Goal: Task Accomplishment & Management: Complete application form

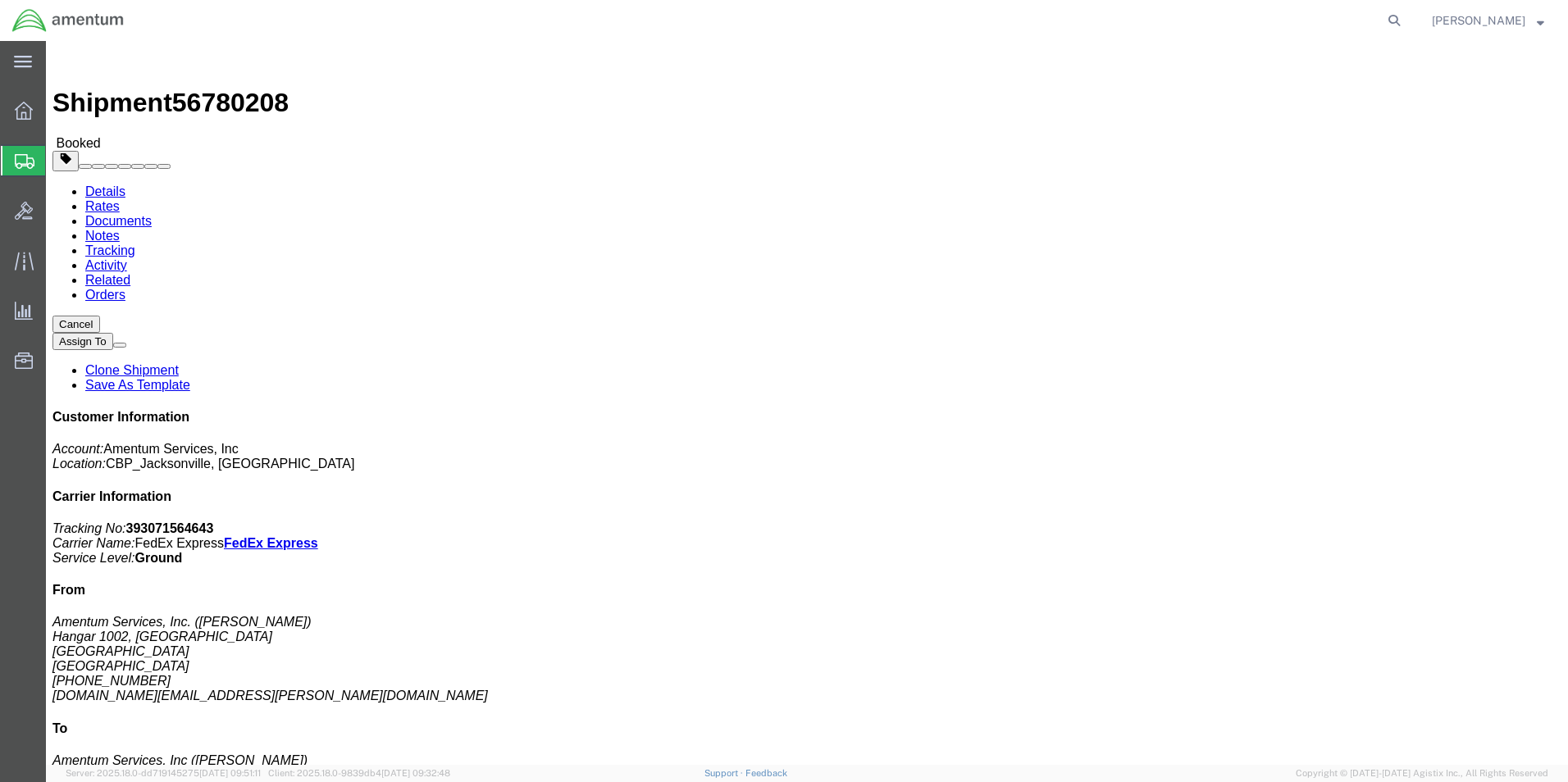
click at [0, 0] on span "Create Shipment" at bounding box center [0, 0] width 0 height 0
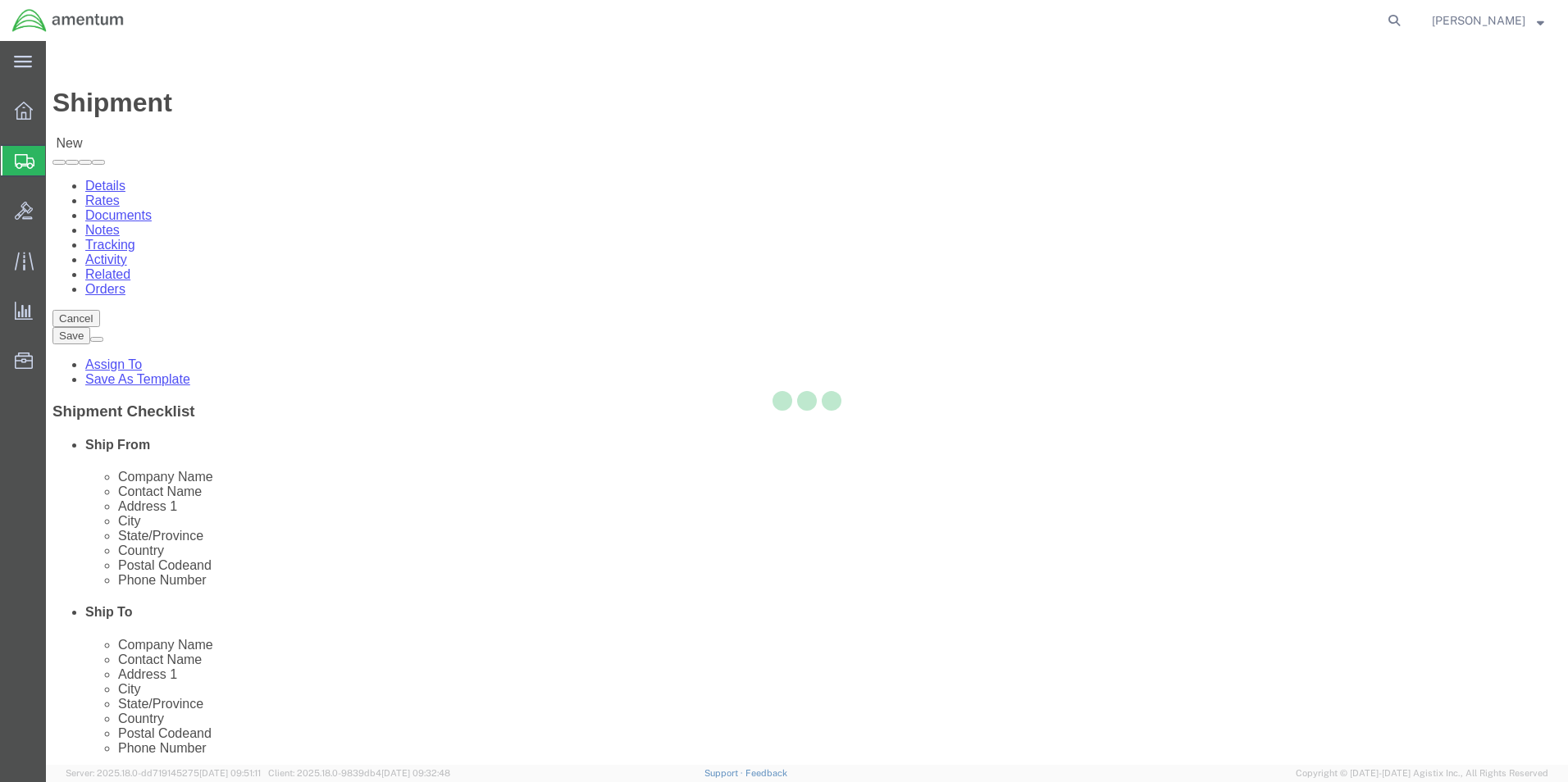
select select
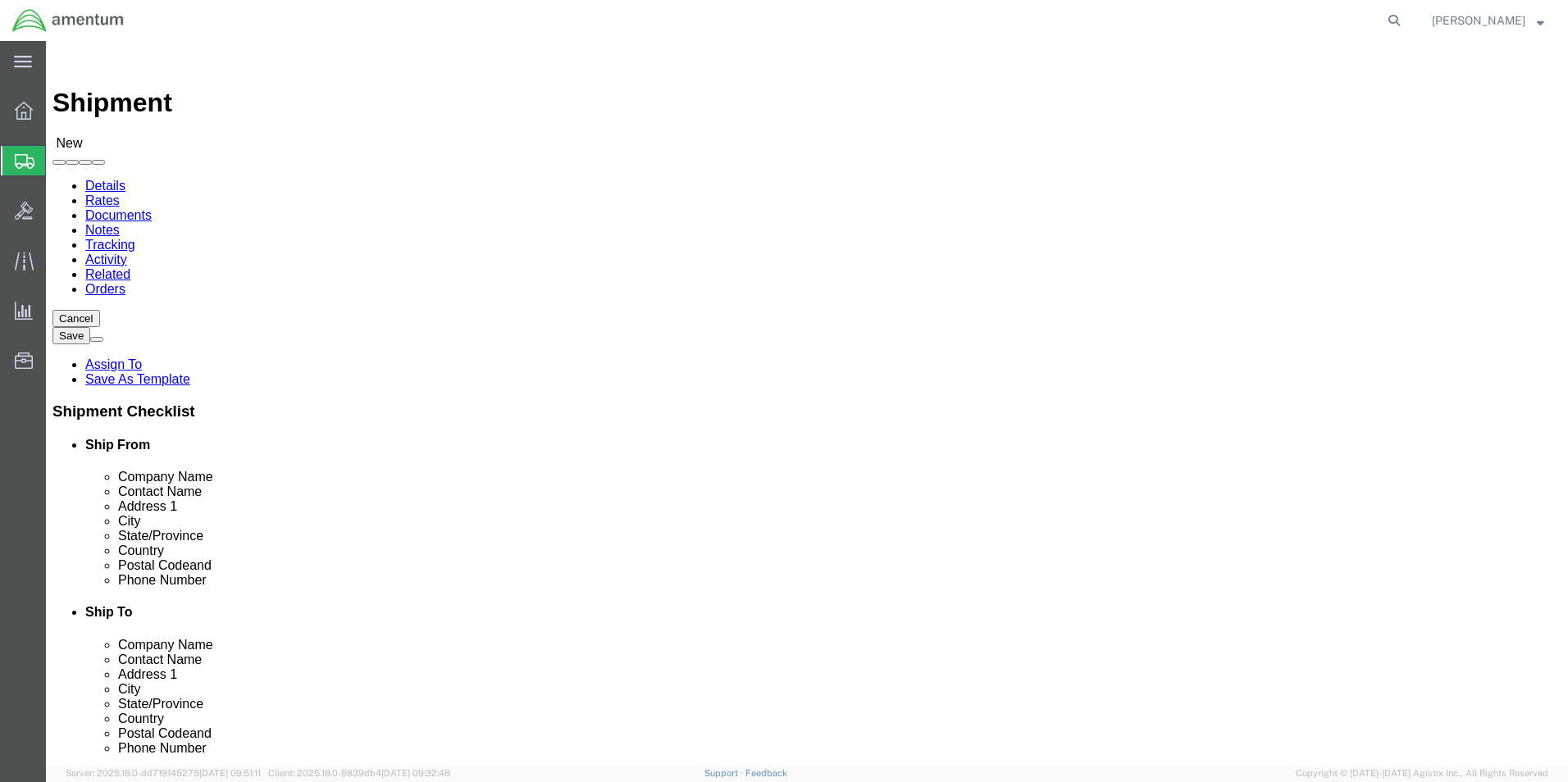
drag, startPoint x: 411, startPoint y: 293, endPoint x: 366, endPoint y: 253, distance: 60.2
type input "EJA"
select select "49930"
select select "FL"
click input "text"
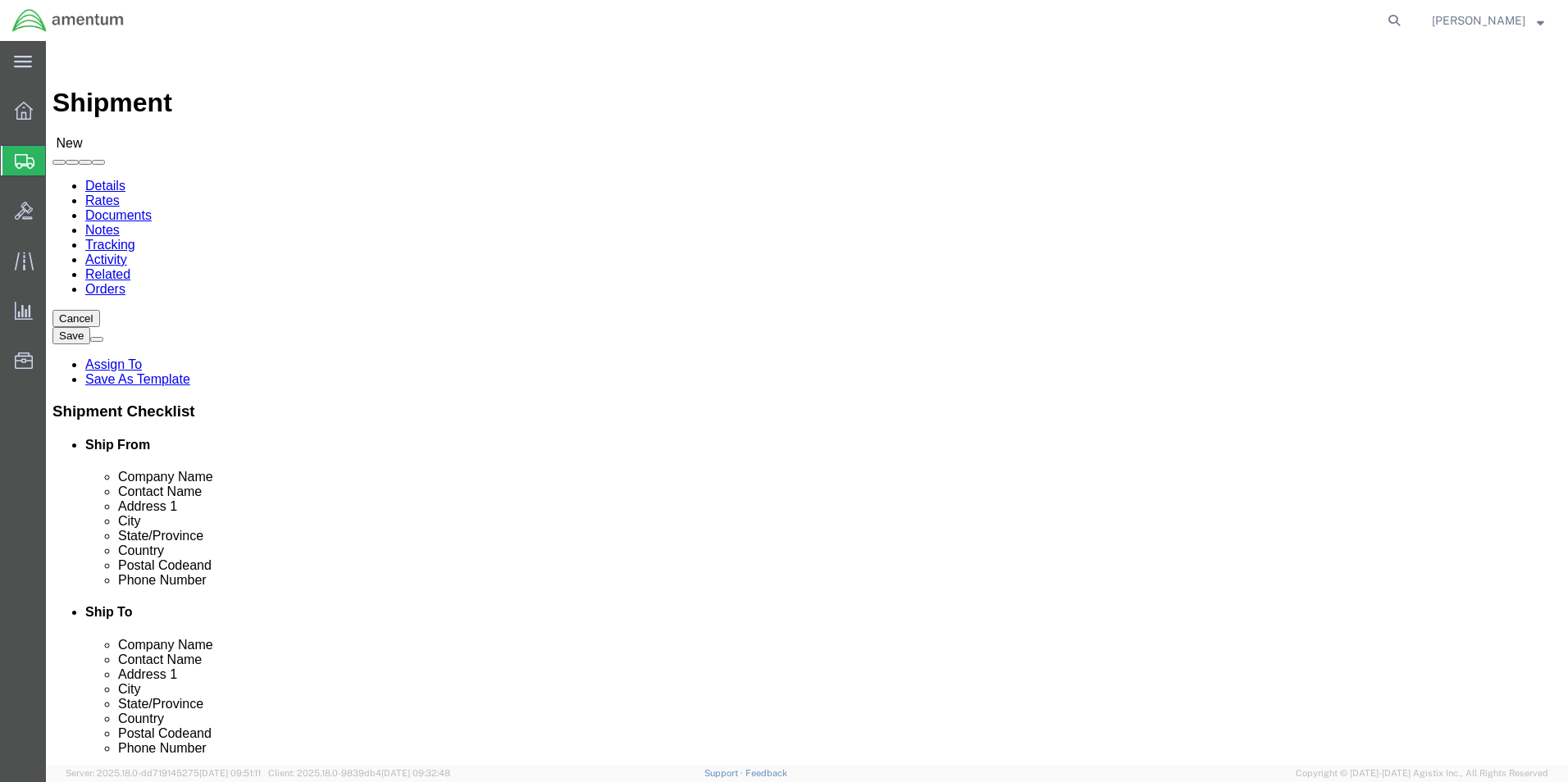
type input "[PERSON_NAME]"
drag, startPoint x: 328, startPoint y: 539, endPoint x: 323, endPoint y: 550, distance: 12.1
click div "Location [GEOGRAPHIC_DATA], [GEOGRAPHIC_DATA] My Profile Location [PHONE_NUMBER…"
click input "text"
type input "[PHONE_NUMBER]"
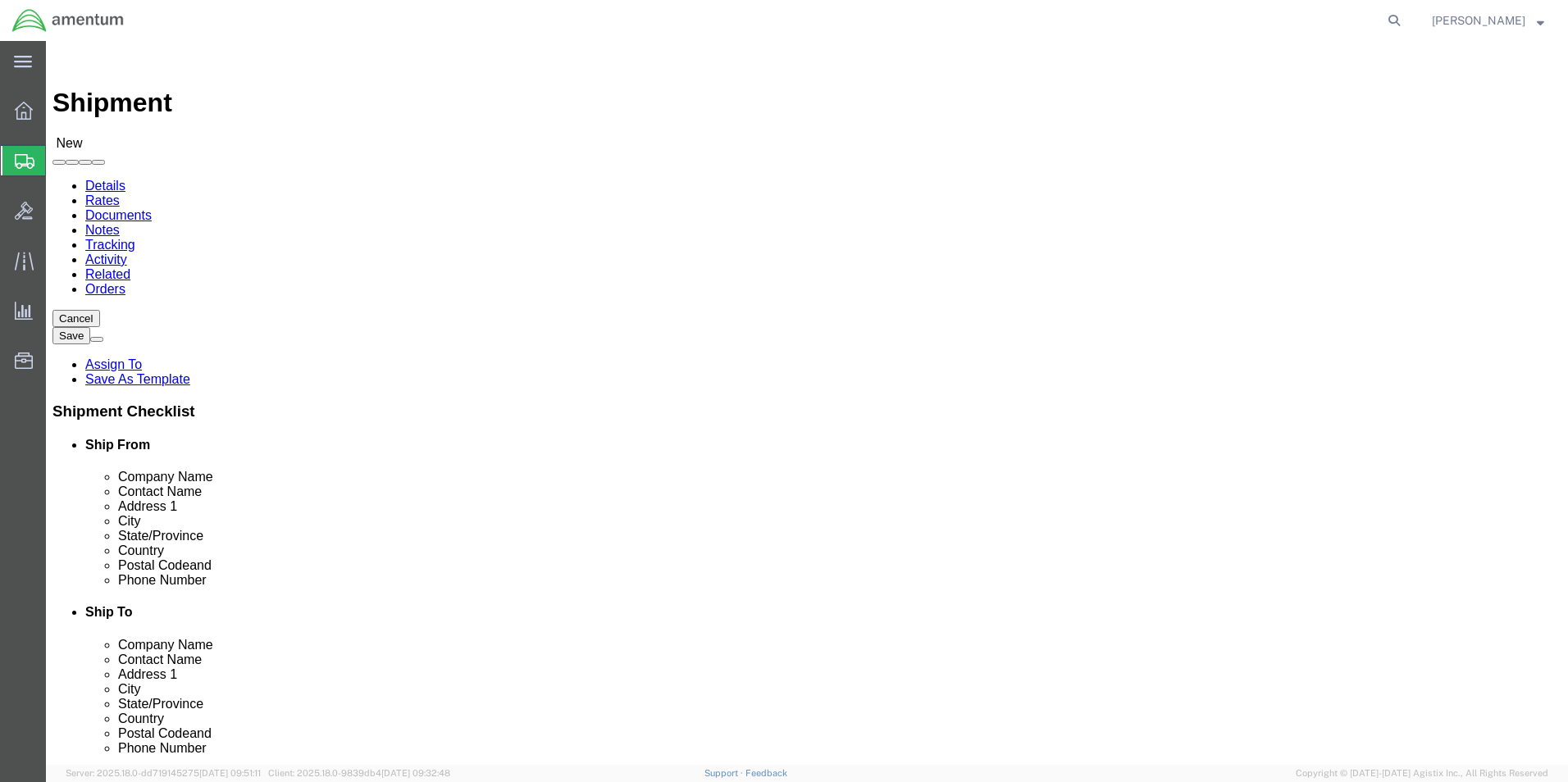
click input "text"
type input "[DOMAIN_NAME][EMAIL_ADDRESS][PERSON_NAME][DOMAIN_NAME]"
type input "epr"
select select "49933"
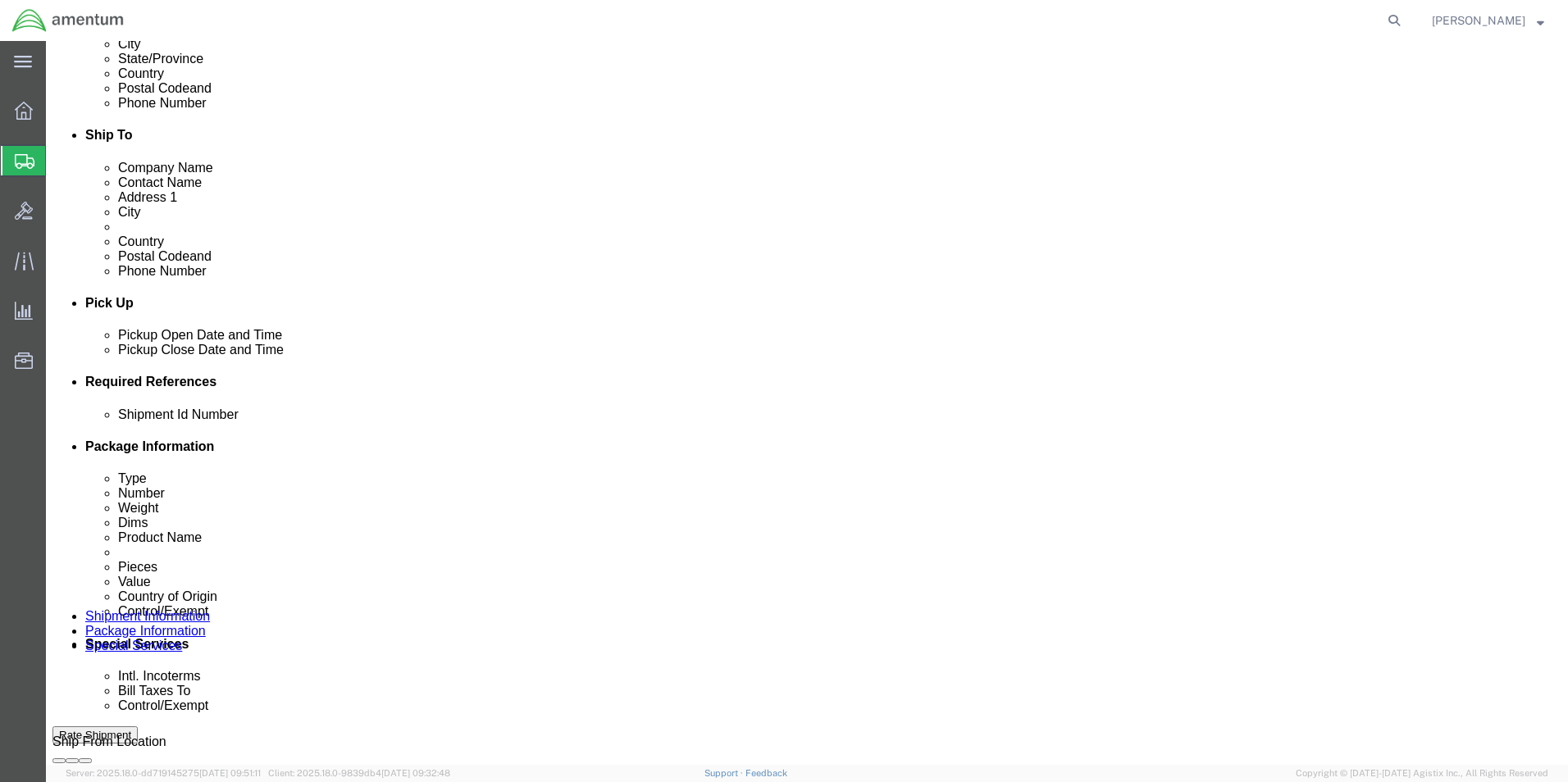
scroll to position [492, 0]
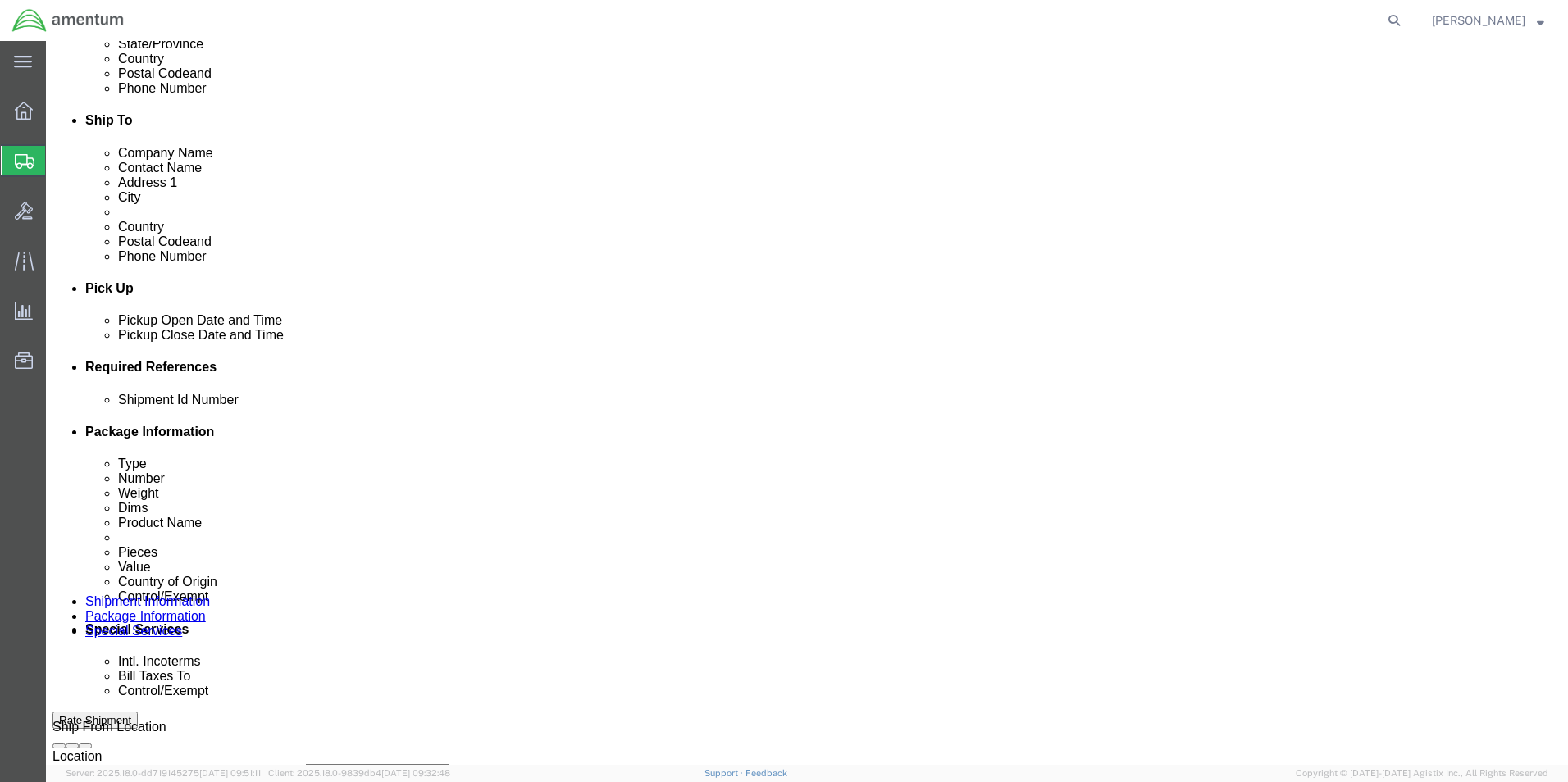
click input "text"
type input "6118.03.03.2219.000.EJA.0000"
click div "Add reference"
click button "Add reference"
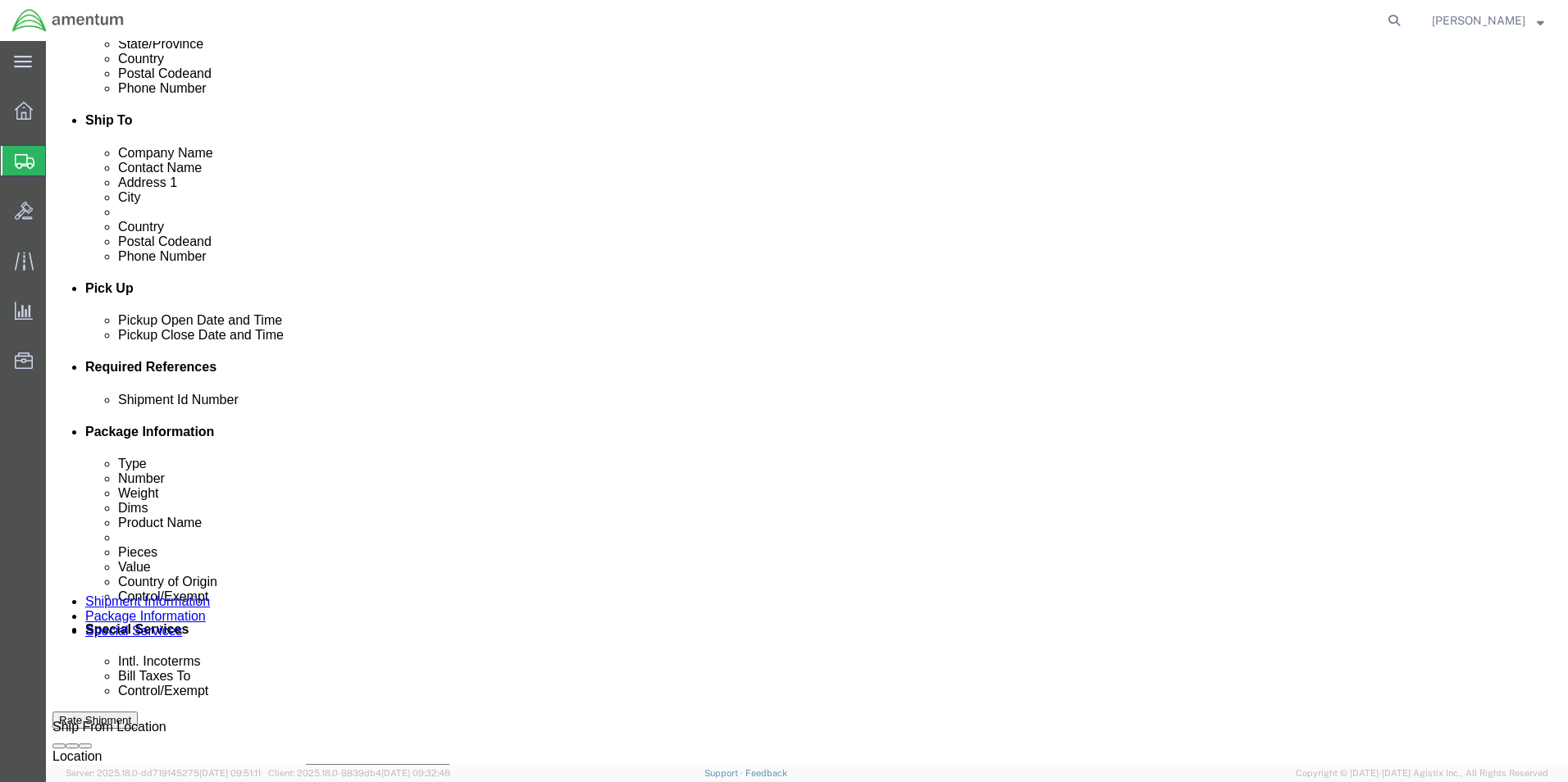
click div "Select Account Type Activity ID Airline Appointment Number ASN Batch Request # …"
click select "Select Account Type Activity ID Airline Appointment Number ASN Batch Request # …"
select select "CUSTREF"
click select "Select Account Type Activity ID Airline Appointment Number ASN Batch Request # …"
click div "Shipment Id Number 6118.03.03.2219.000.EJA.0000 Select Account Type Activity ID…"
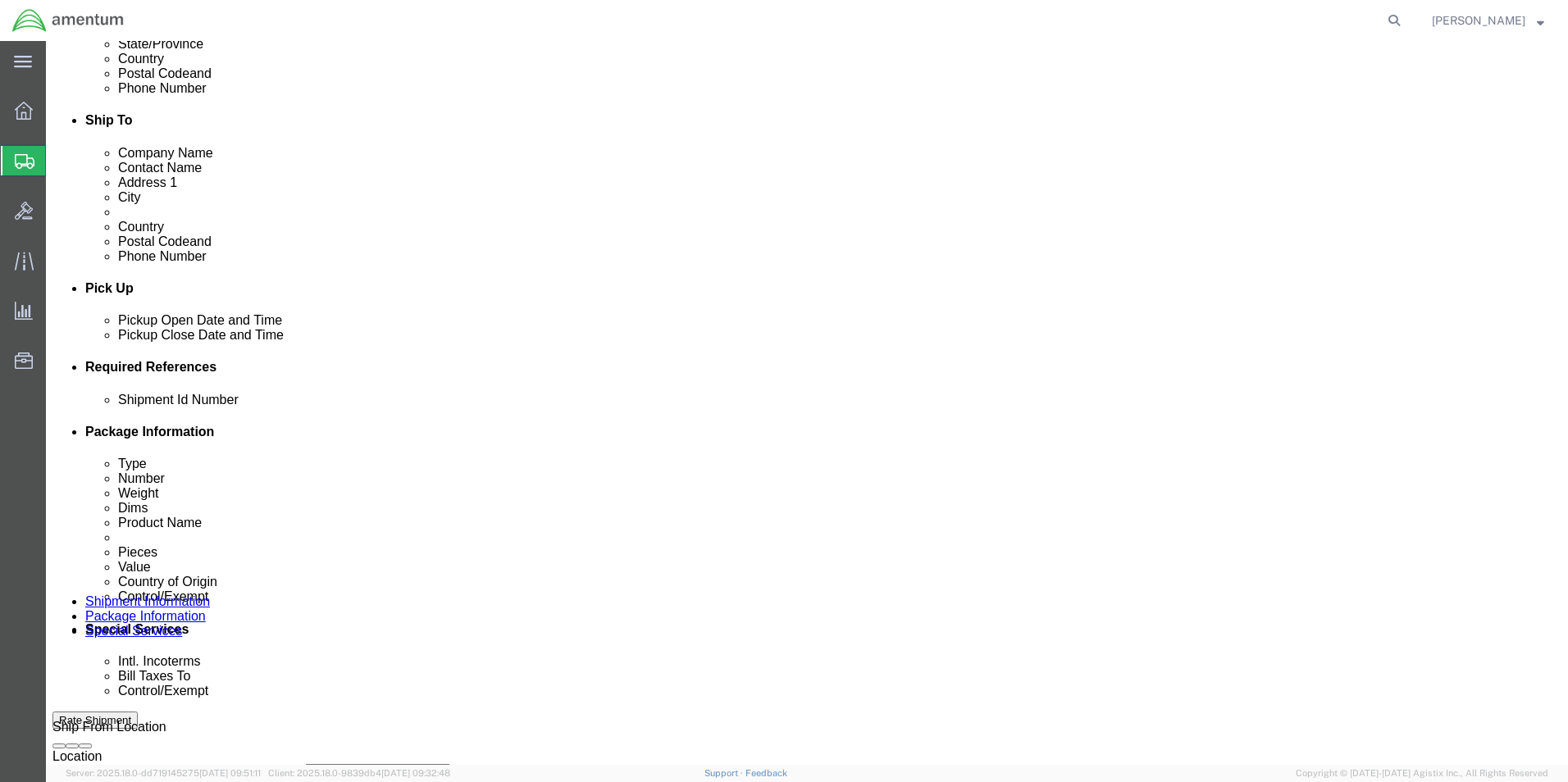
click input "text"
type input "DOD PARTS"
click select "Select Account Type Activity ID Airline Appointment Number ASN Batch Request # …"
select select "DEPT"
click select "Select Account Type Activity ID Airline Appointment Number ASN Batch Request # …"
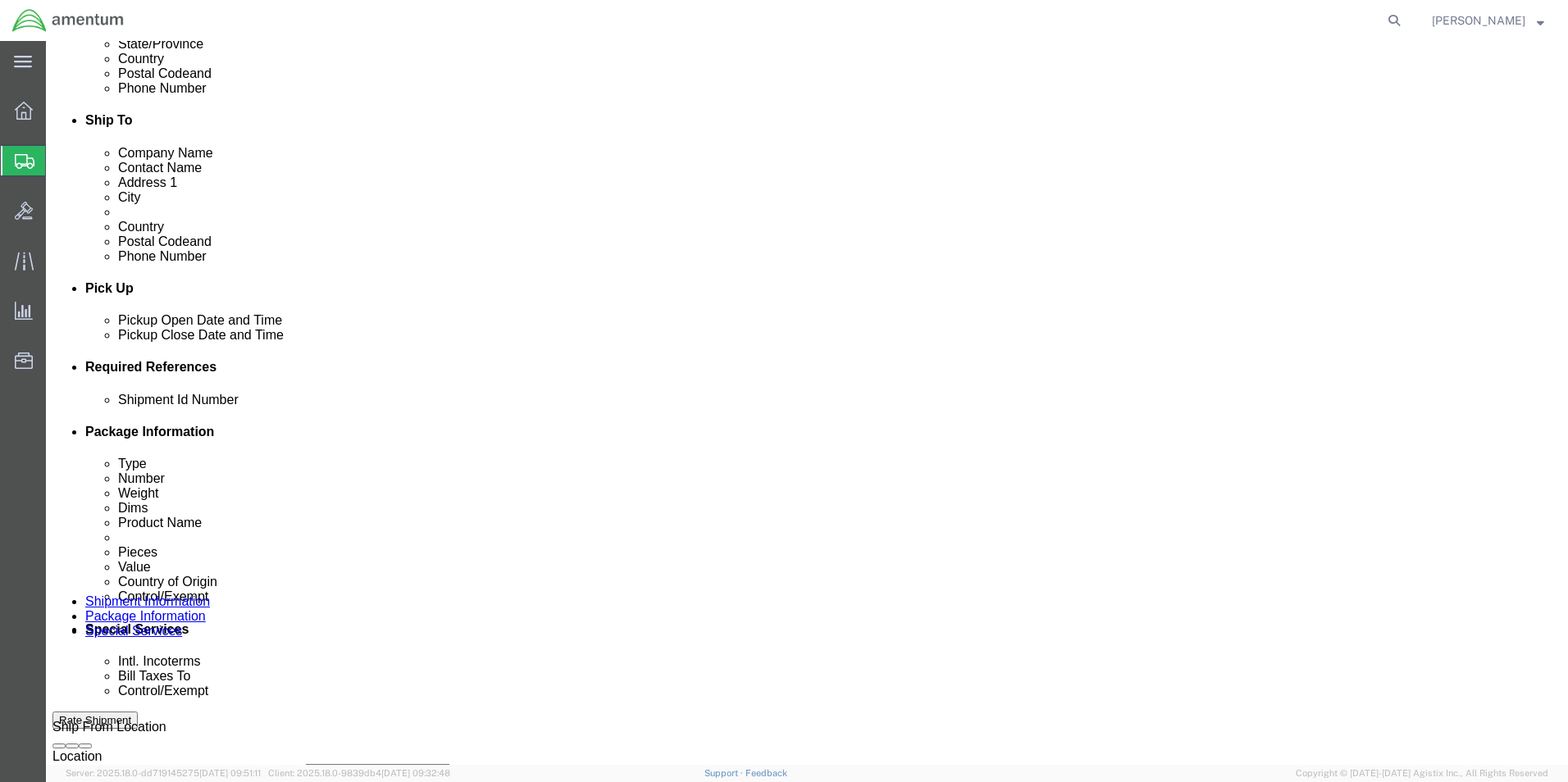
click input "text"
type input "CBP"
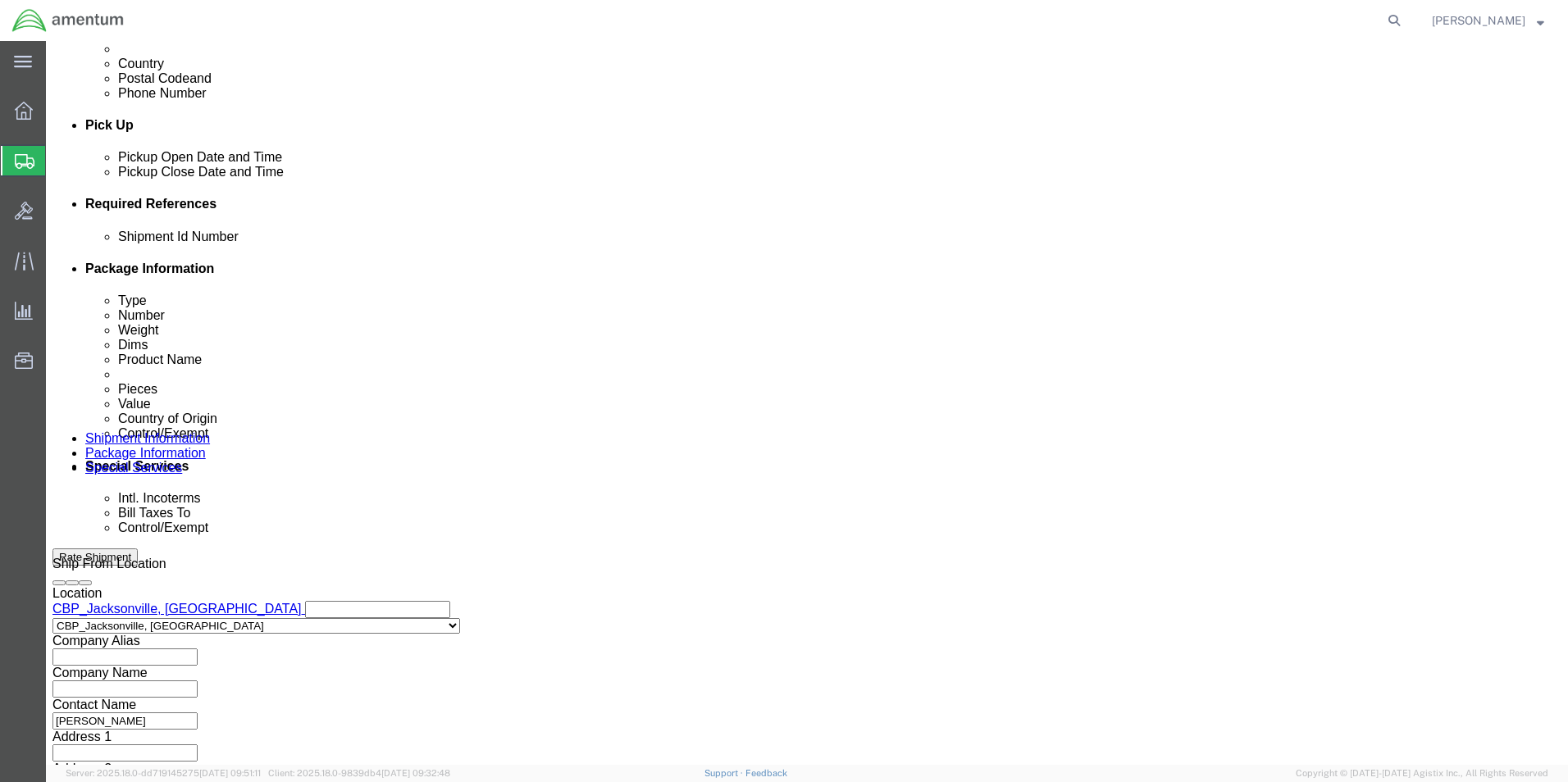
scroll to position [656, 0]
click button "Continue"
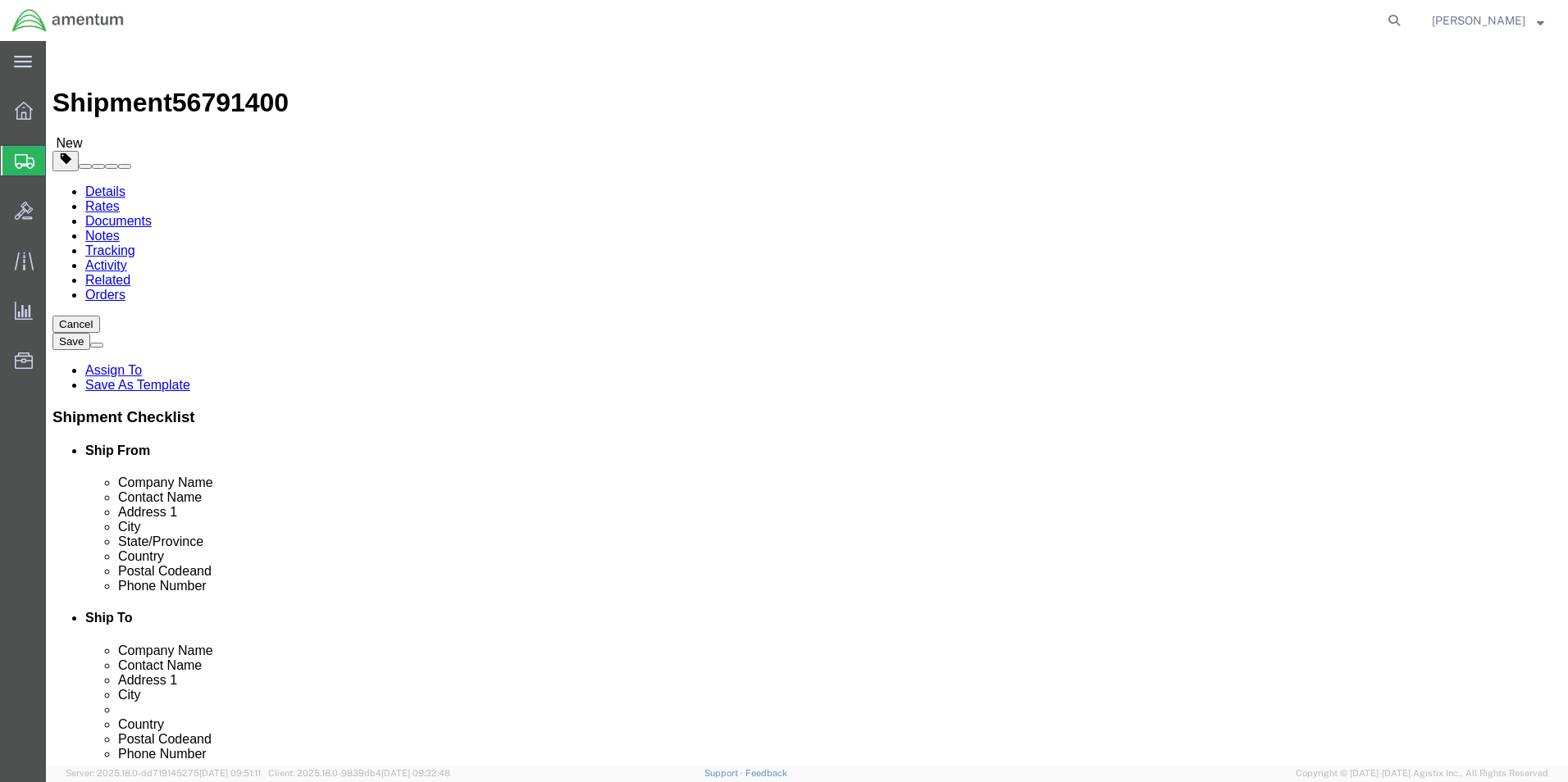
click select "Select BCK Boxes Bale(s) Basket(s) Bolt(s) Bottle(s) Buckets Bulk Bundle(s) Can…"
select select "MBX"
click select "Select BCK Boxes Bale(s) Basket(s) Bolt(s) Bottle(s) Buckets Bulk Bundle(s) Can…"
type input "13.00"
type input "11.50"
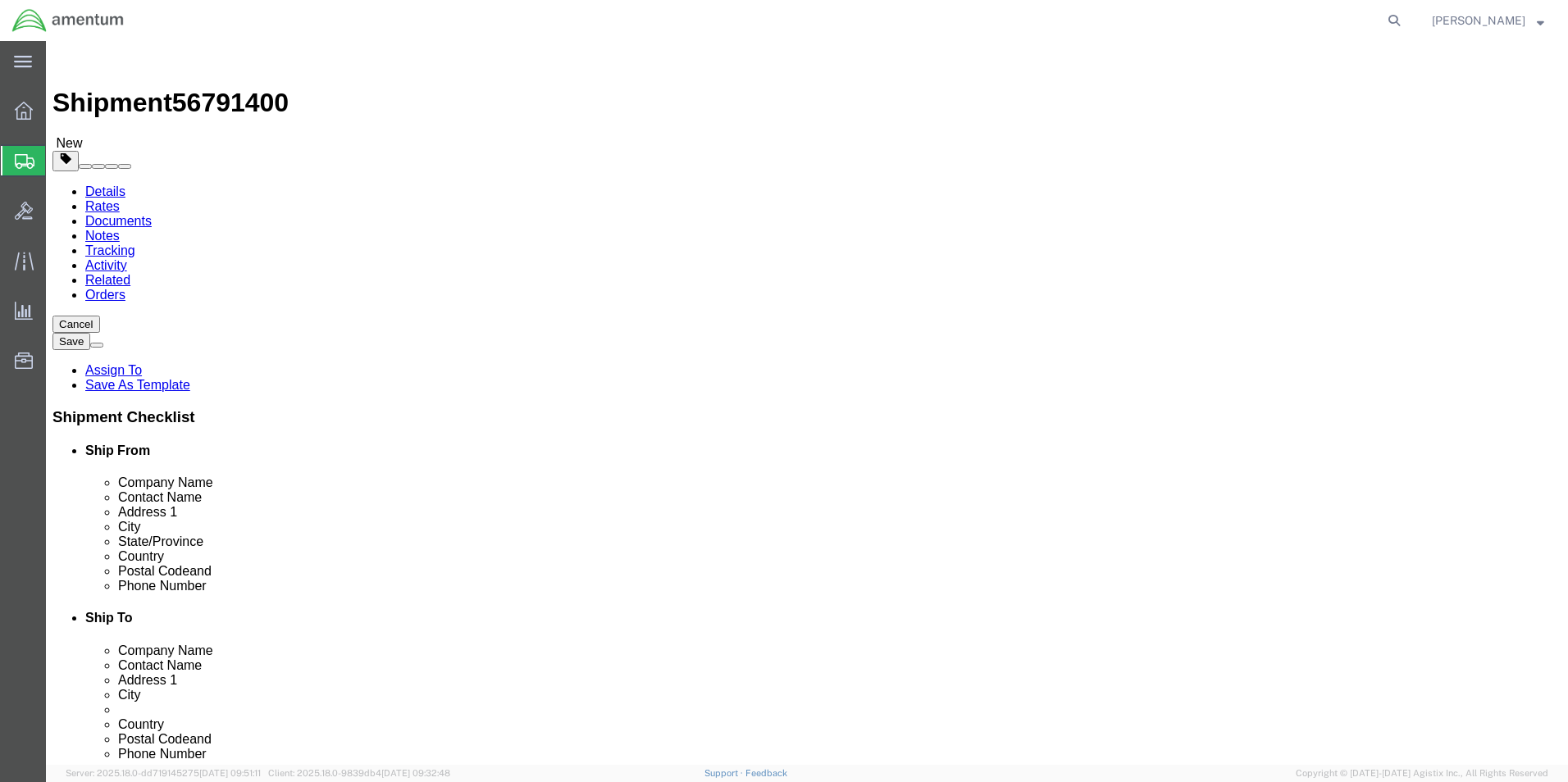
type input "2.50"
click select "Select BCK Boxes Bale(s) Basket(s) Bolt(s) Bottle(s) Buckets Bulk Bundle(s) Can…"
select select "MBX"
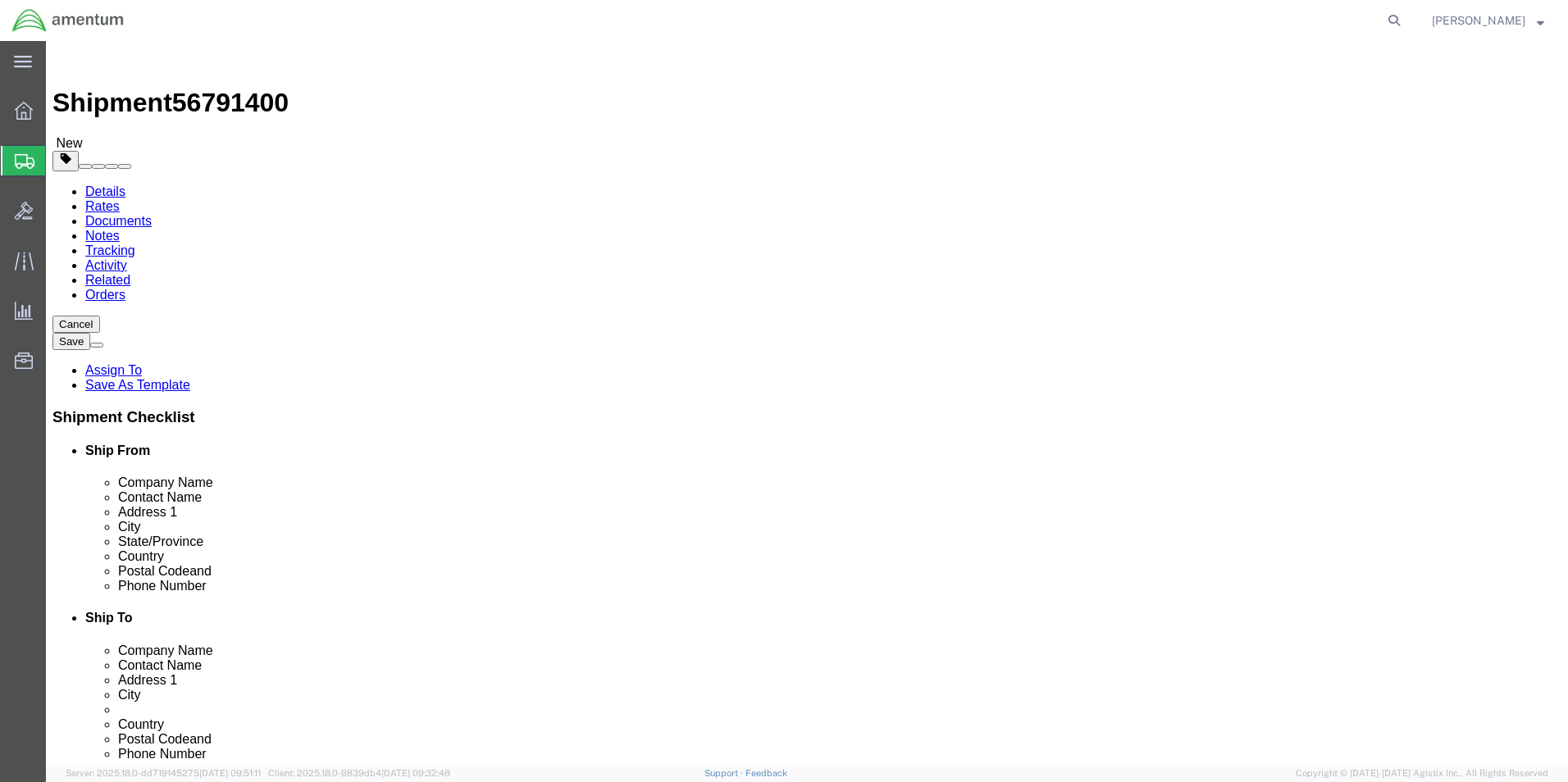
click select "Select BCK Boxes Bale(s) Basket(s) Bolt(s) Bottle(s) Buckets Bulk Bundle(s) Can…"
click input "0.00"
type input "5.00"
click link "Add Content"
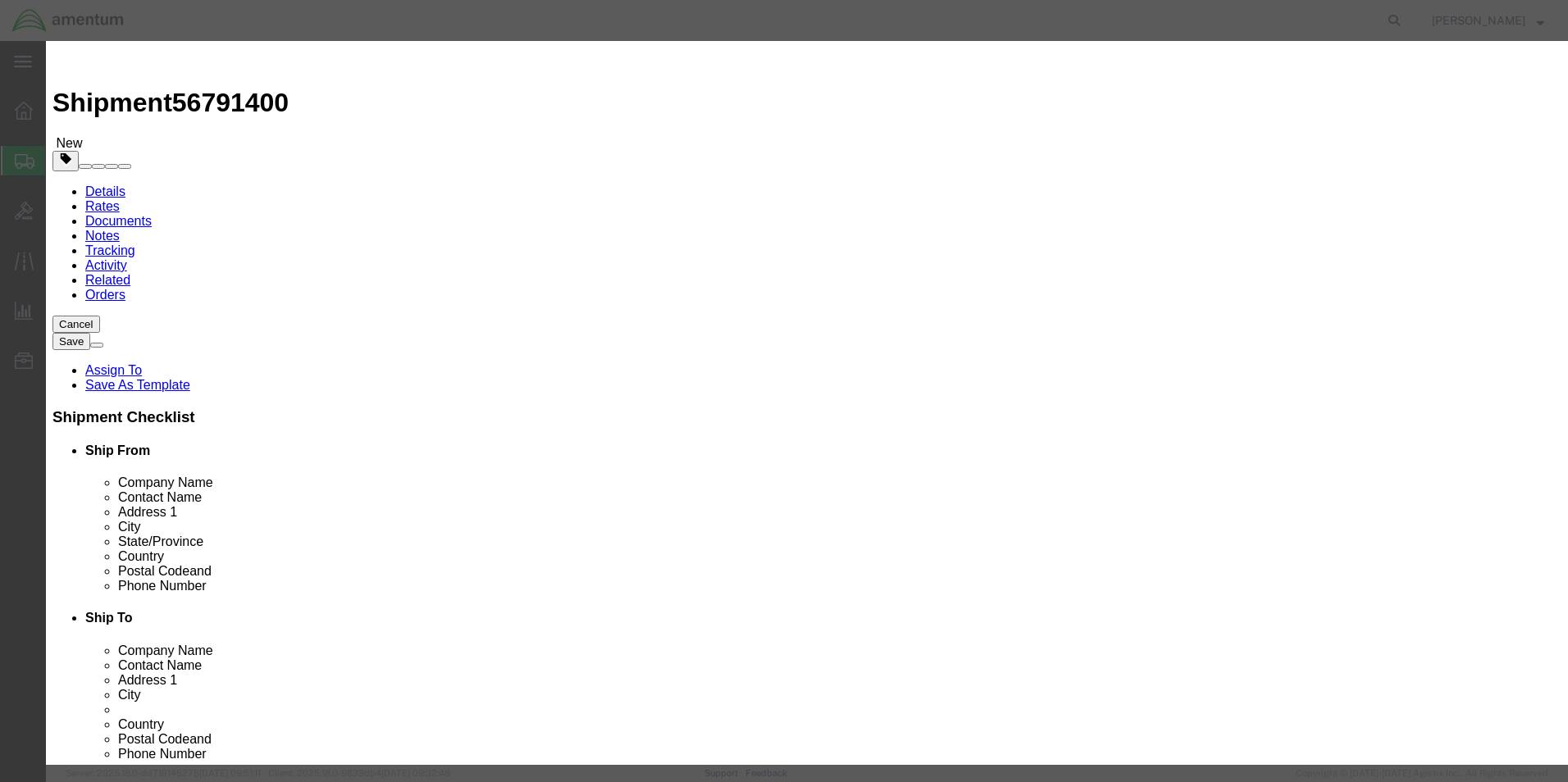
click input "text"
type input "DOD PARTS"
click select "Select [GEOGRAPHIC_DATA] [GEOGRAPHIC_DATA] [GEOGRAPHIC_DATA] [GEOGRAPHIC_DATA] …"
select select "US"
click select "Select [GEOGRAPHIC_DATA] [GEOGRAPHIC_DATA] [GEOGRAPHIC_DATA] [GEOGRAPHIC_DATA] …"
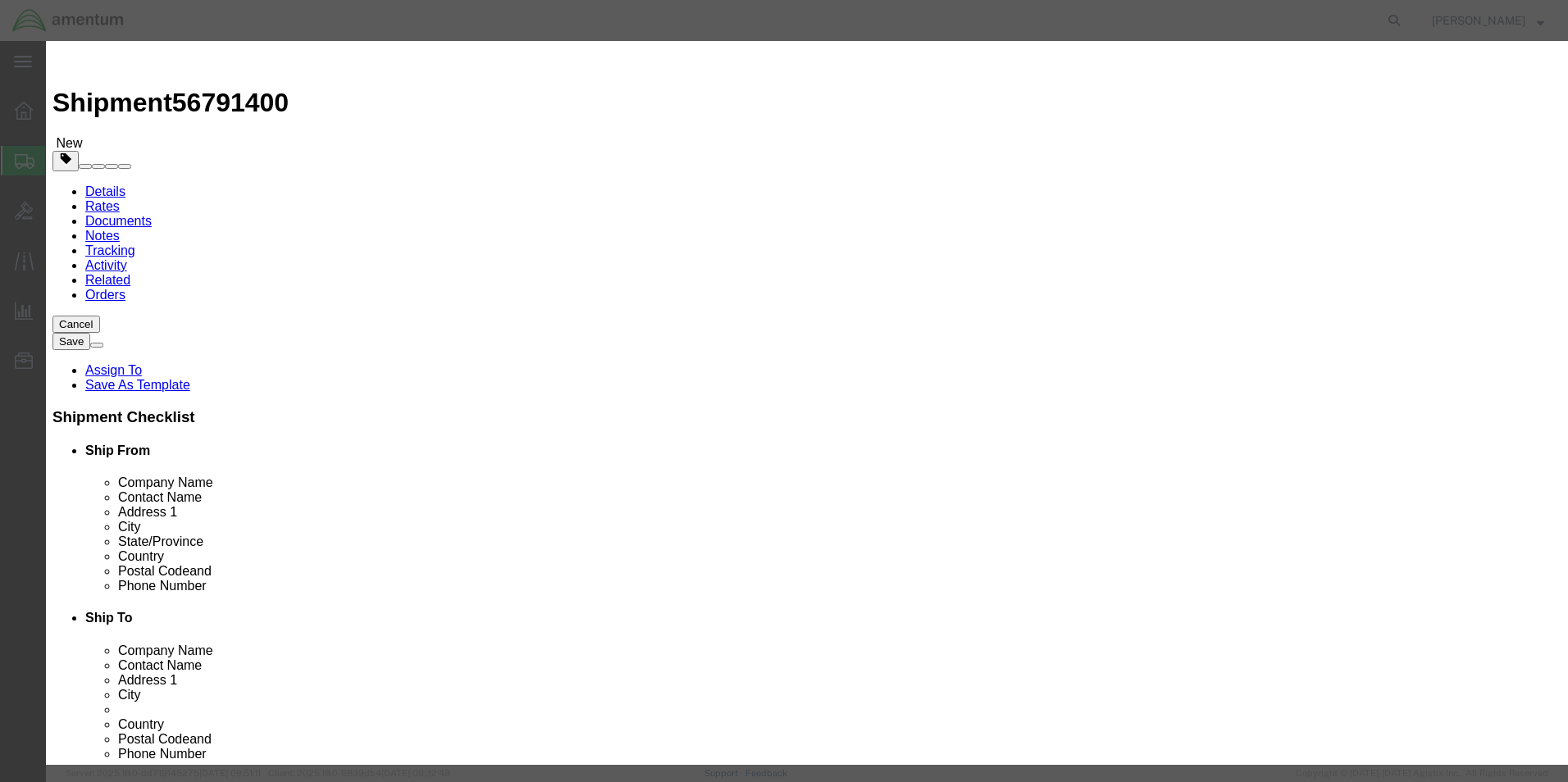
click input "0"
type input "4"
click input "text"
type input "200.00"
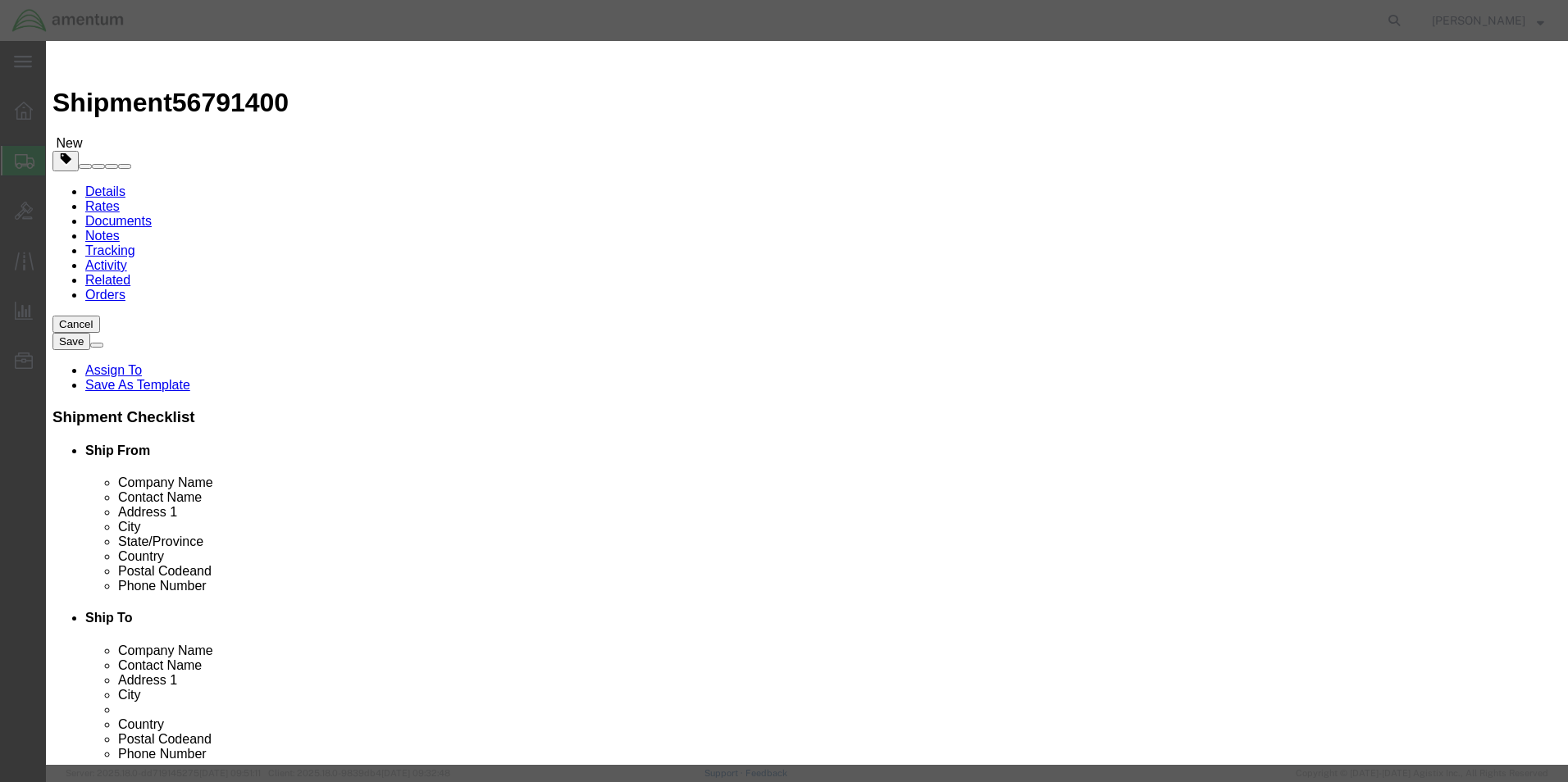
click select "Select ATF BIS DEA EPA FDA FTR ITAR OFAC Other (OPA)"
select select "FTR"
click select "Select ATF BIS DEA EPA FDA FTR ITAR OFAC Other (OPA)"
click select "Select 30.2(d)(2) 30.36 30.37(a) 30.37(f) 30.37(g) 30.37(h) 30.37(i) 30.37(j) 3…"
select select "30.37(a)"
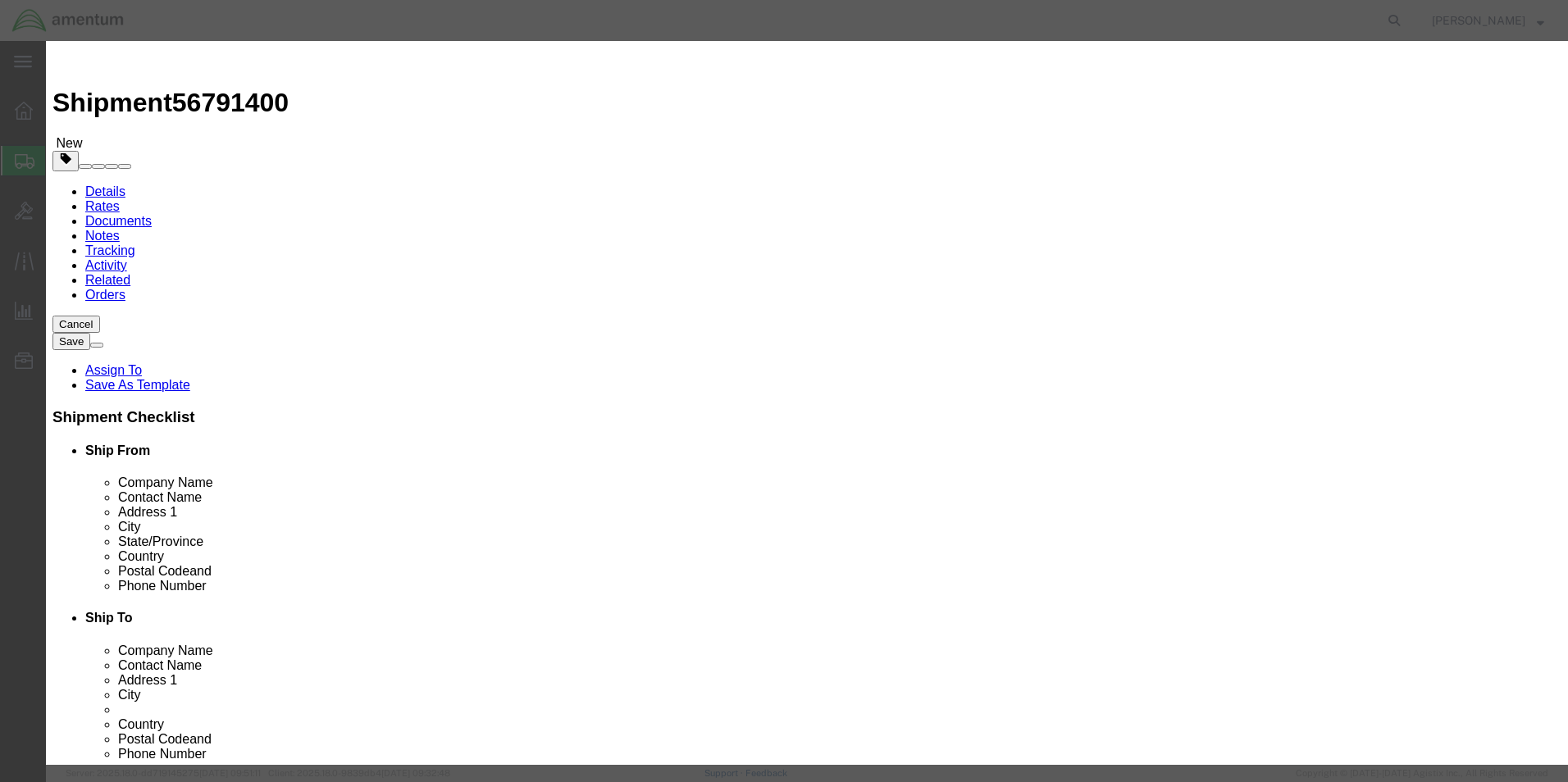
click select "Select 30.2(d)(2) 30.36 30.37(a) 30.37(f) 30.37(g) 30.37(h) 30.37(i) 30.37(j) 3…"
click button "Save & Close"
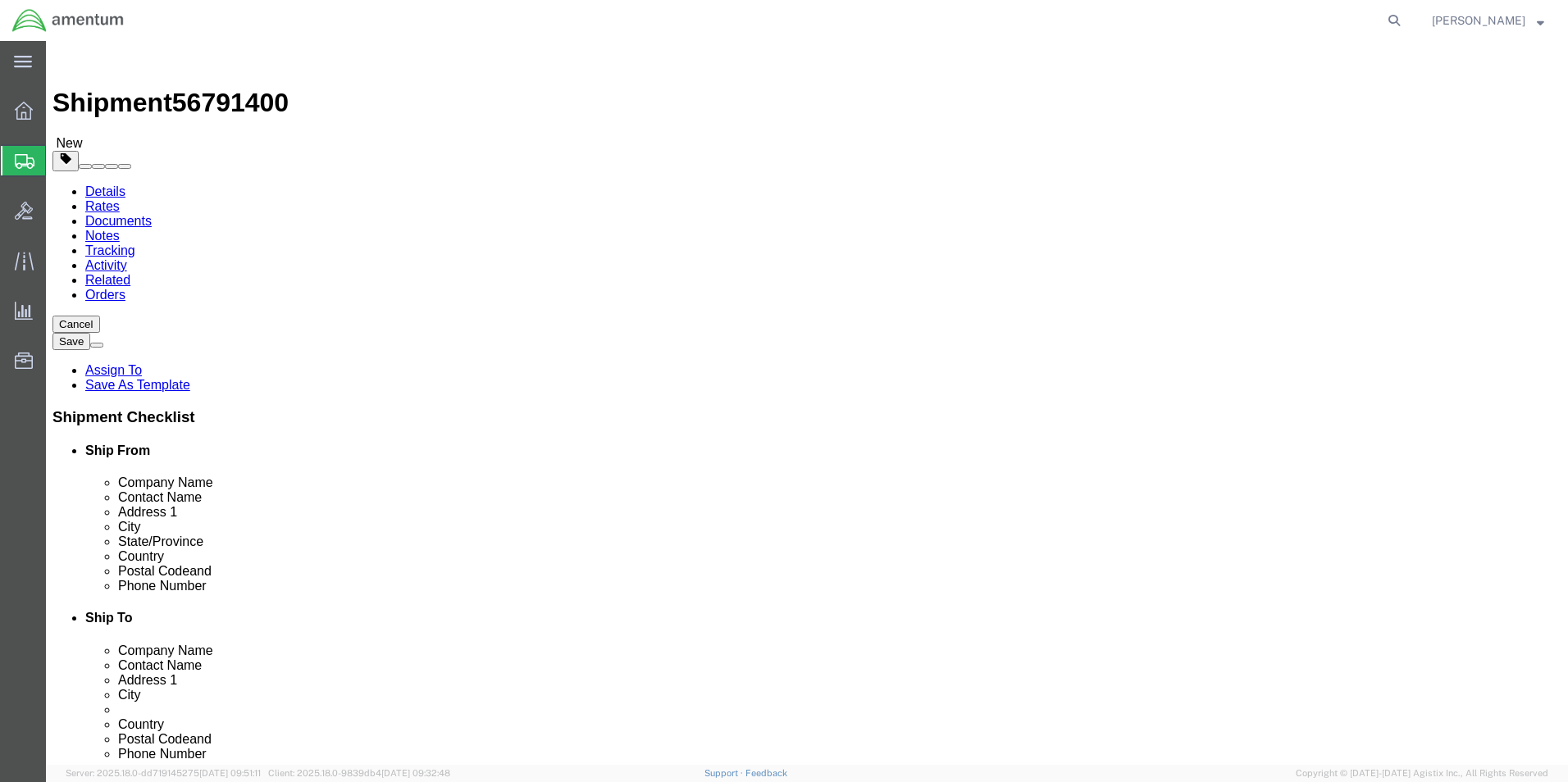
click button "Continue"
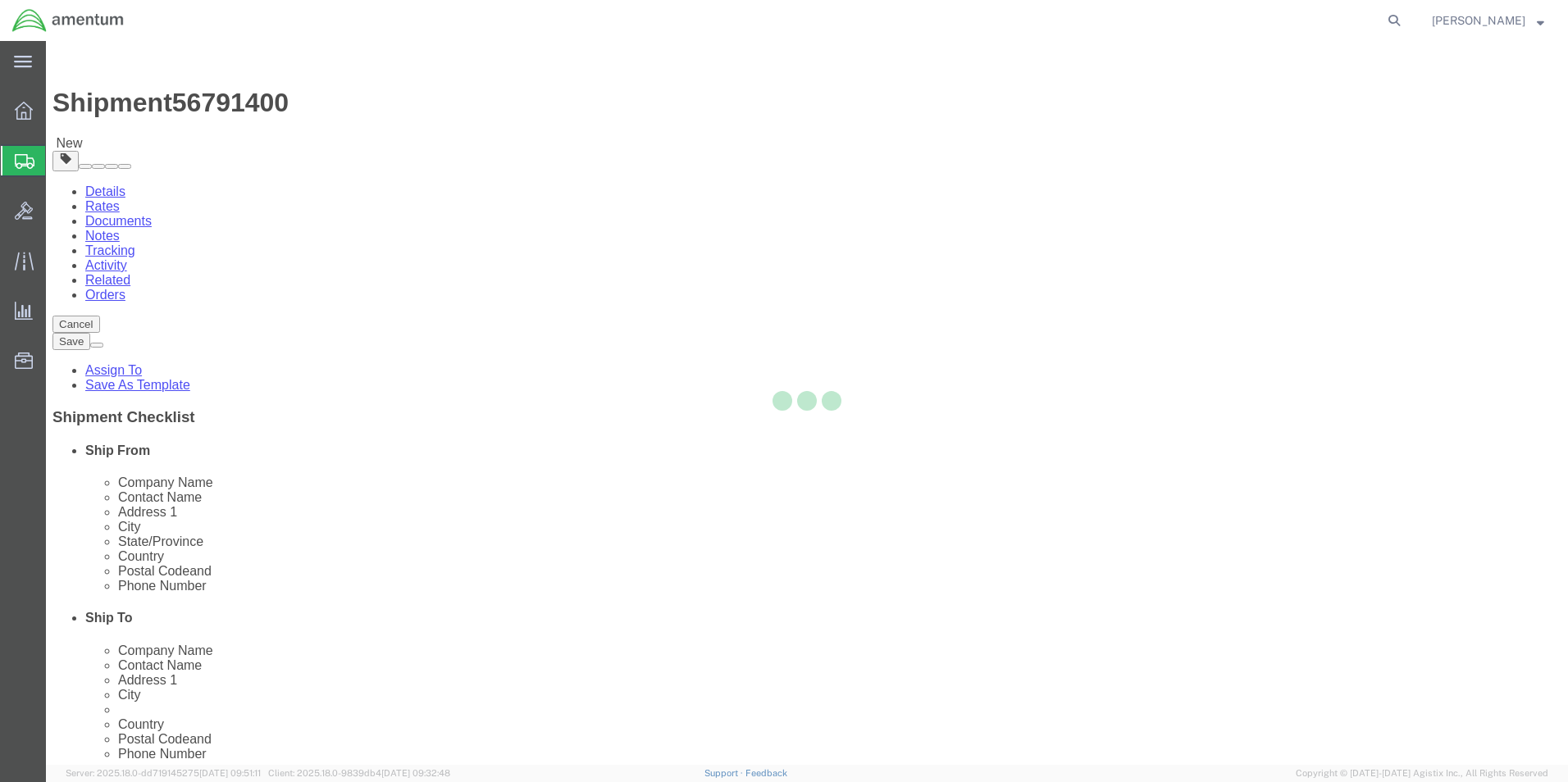
select select
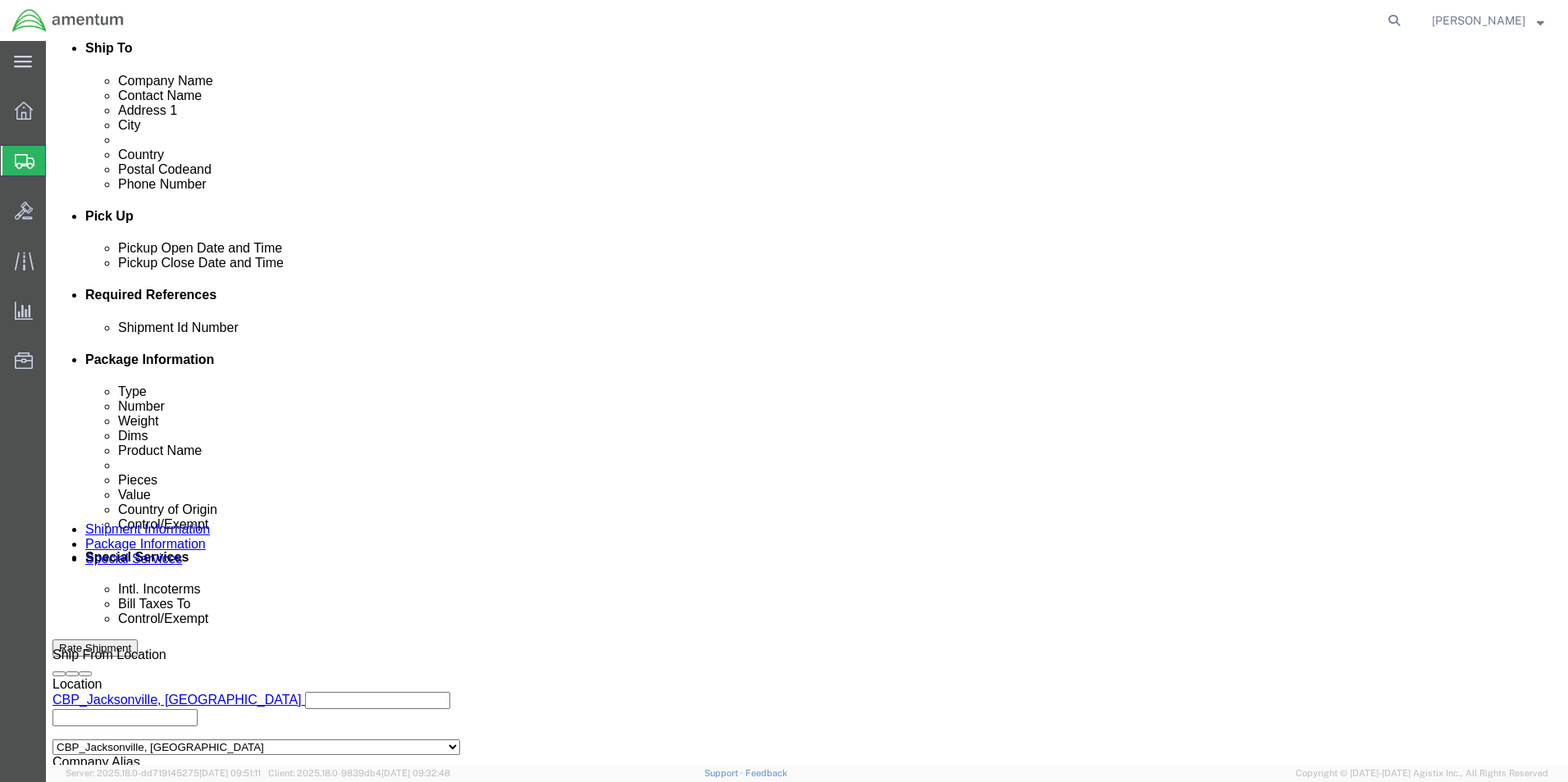
scroll to position [574, 0]
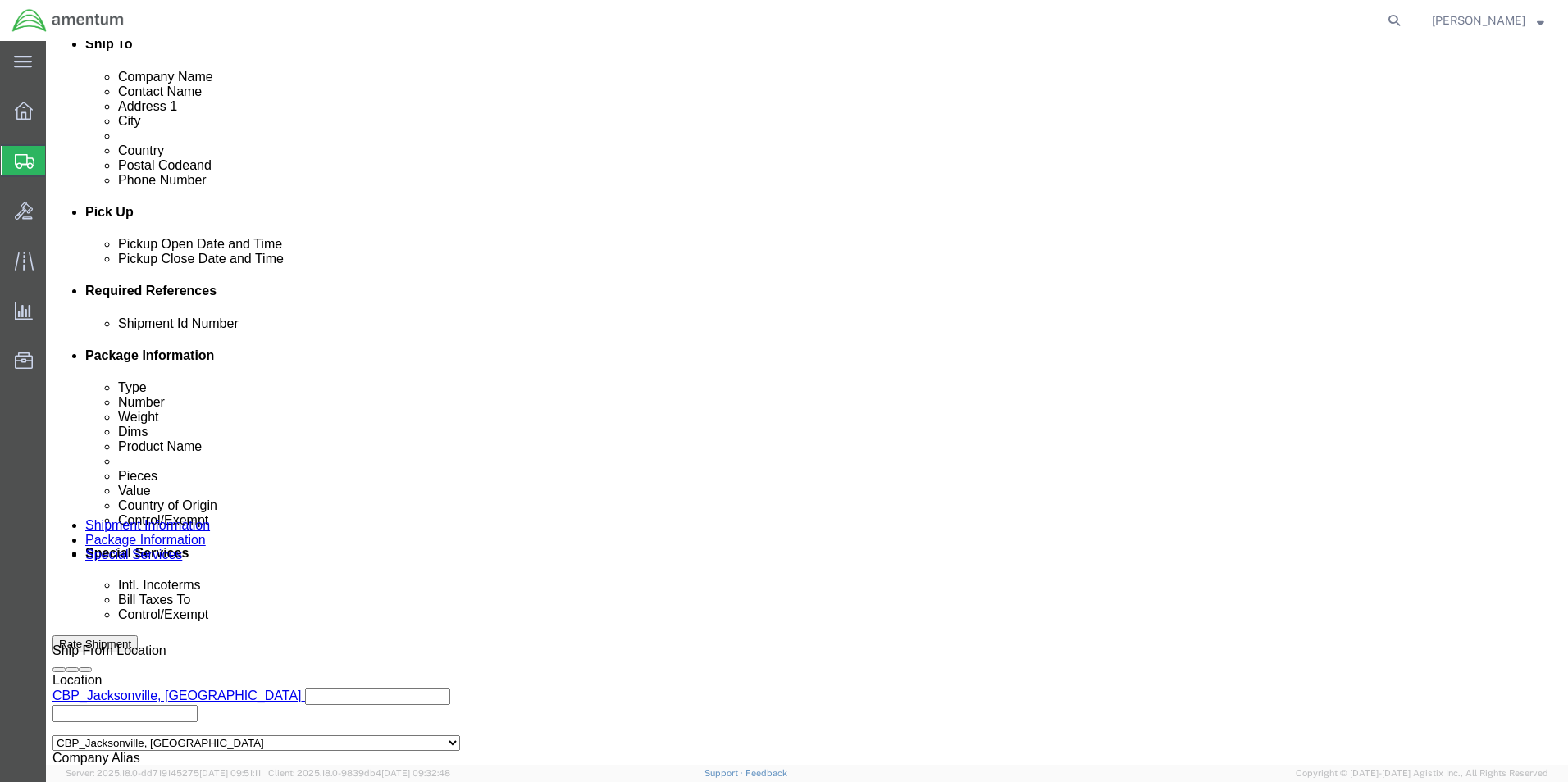
click select "Select Carriage Insurance Paid Carriage Paid To Cost and Freight Cost Insurance…"
select select "DAP"
click select "Select Carriage Insurance Paid Carriage Paid To Cost and Freight Cost Insurance…"
select select "SHIP"
click select "Select Recipient Account Sender/Shipper Third Party Account"
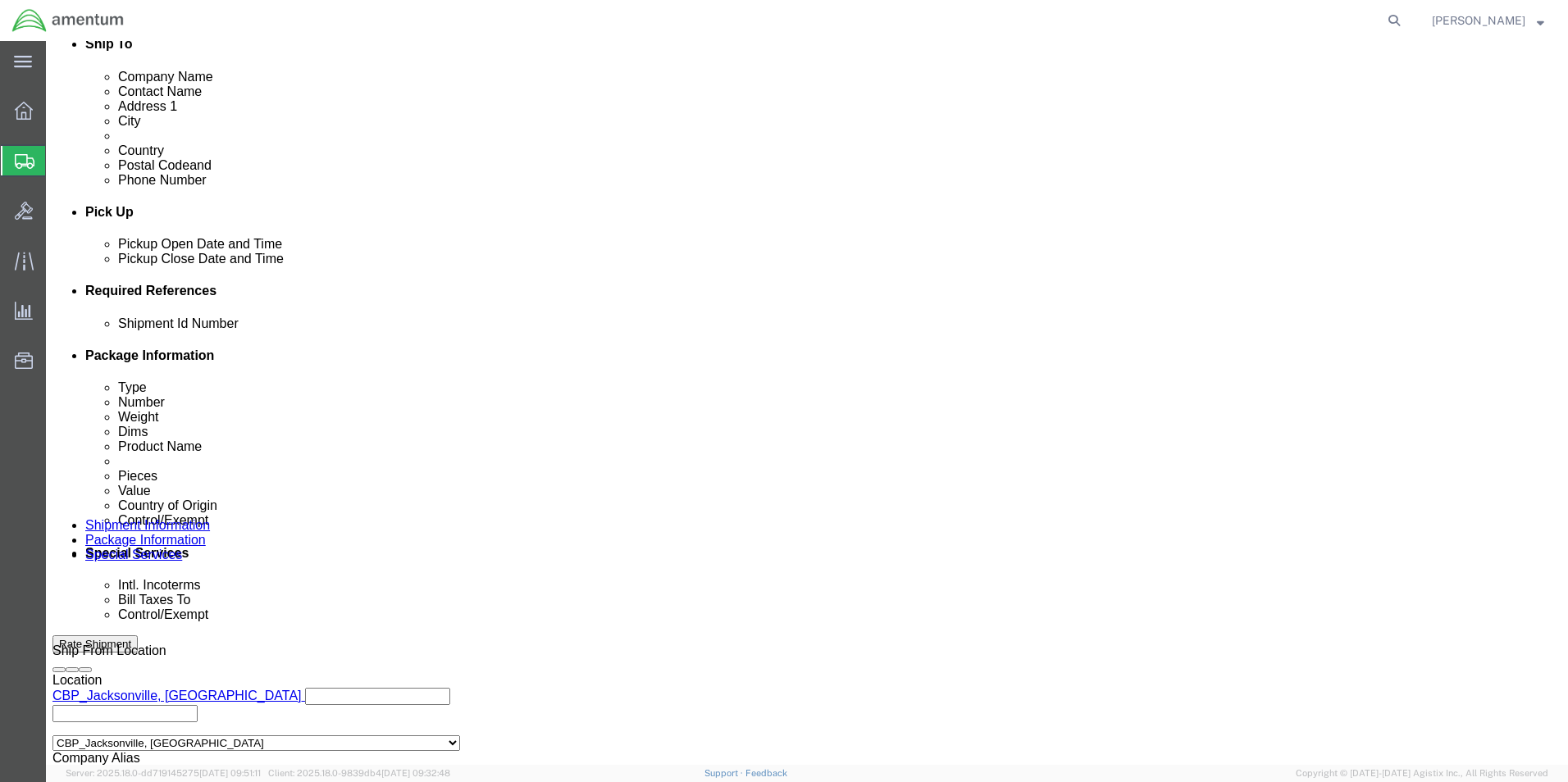
select select "SHIP"
click select "Select Recipient Account Sender/Shipper Third Party Account"
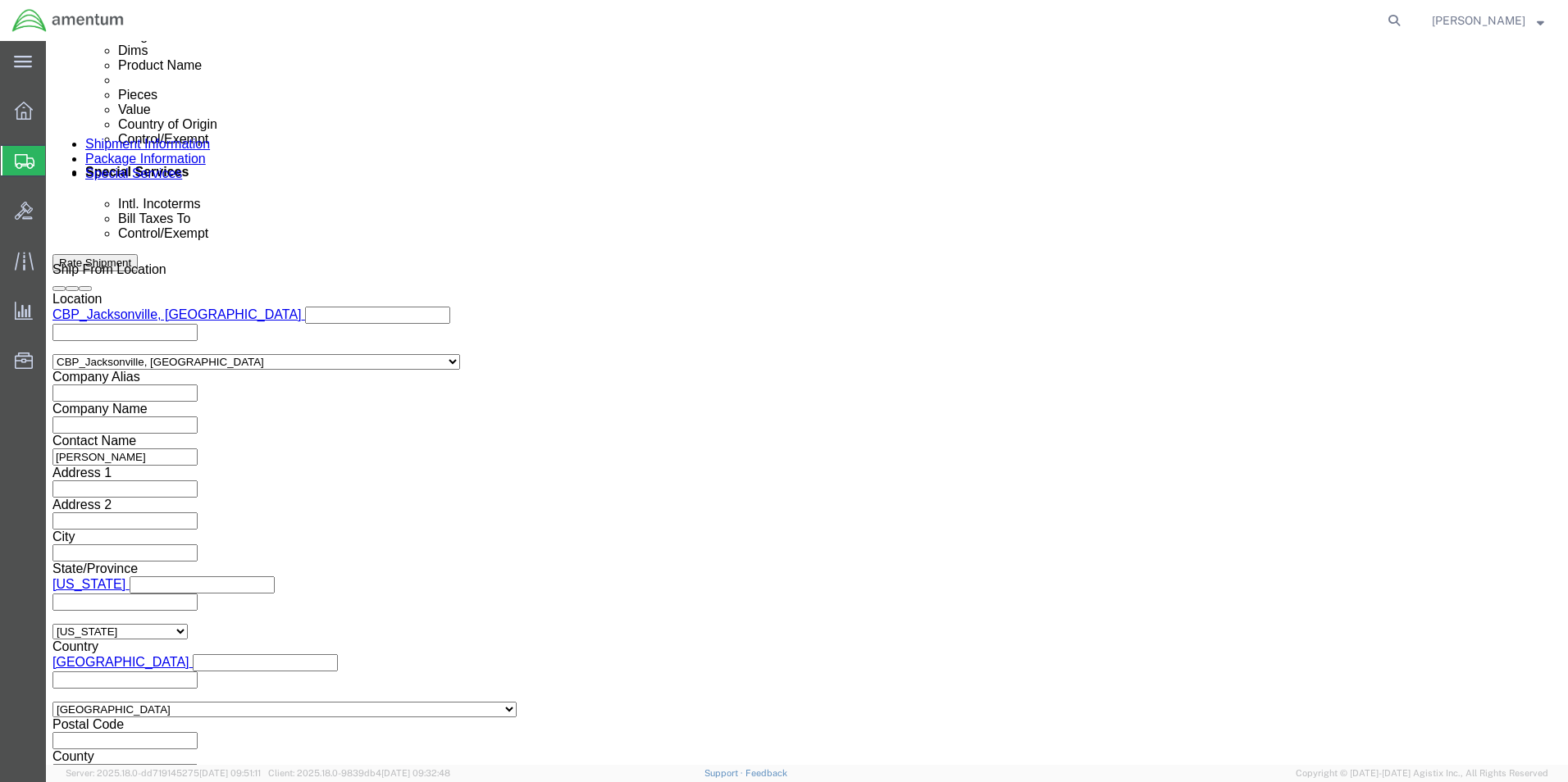
scroll to position [984, 0]
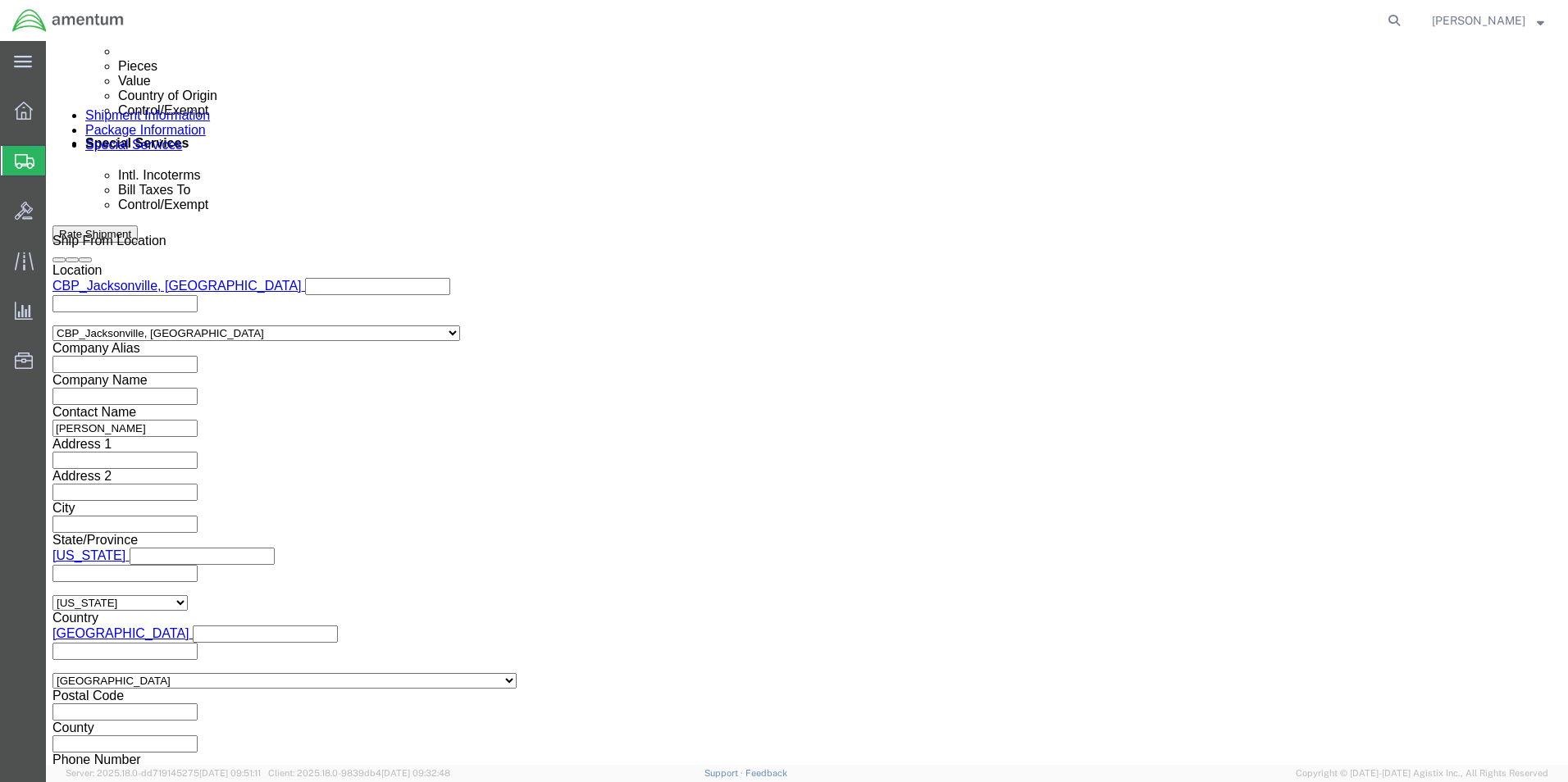
click select "Select AES-Direct EEI Carrier File EEI EEI Exempt"
select select "EXEM"
click select "Select AES-Direct EEI Carrier File EEI EEI Exempt"
click select "Select ATF BIS DEA EPA FDA FTR ITAR OFAC Other (OPA)"
select select "FTR"
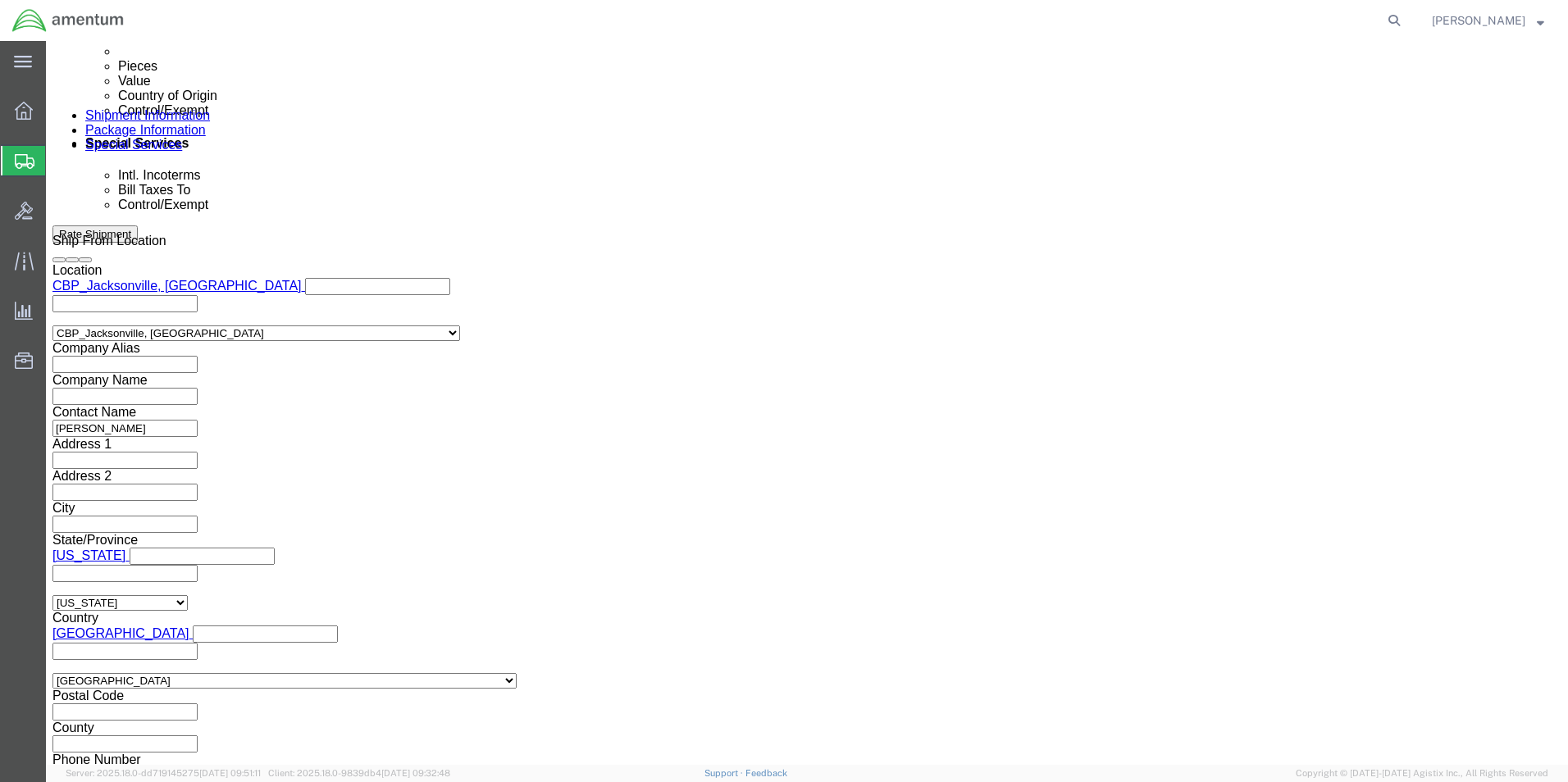
click select "Select ATF BIS DEA EPA FDA FTR ITAR OFAC Other (OPA)"
click select "Select 30.2(d)(2) 30.36 30.37(a) 30.37(f) 30.37(g) 30.37(h) 30.37(i) 30.37(j) 3…"
select select "30.37(a)"
click select "Select 30.2(d)(2) 30.36 30.37(a) 30.37(f) 30.37(g) 30.37(h) 30.37(i) 30.37(j) 3…"
click button "Rate Shipment"
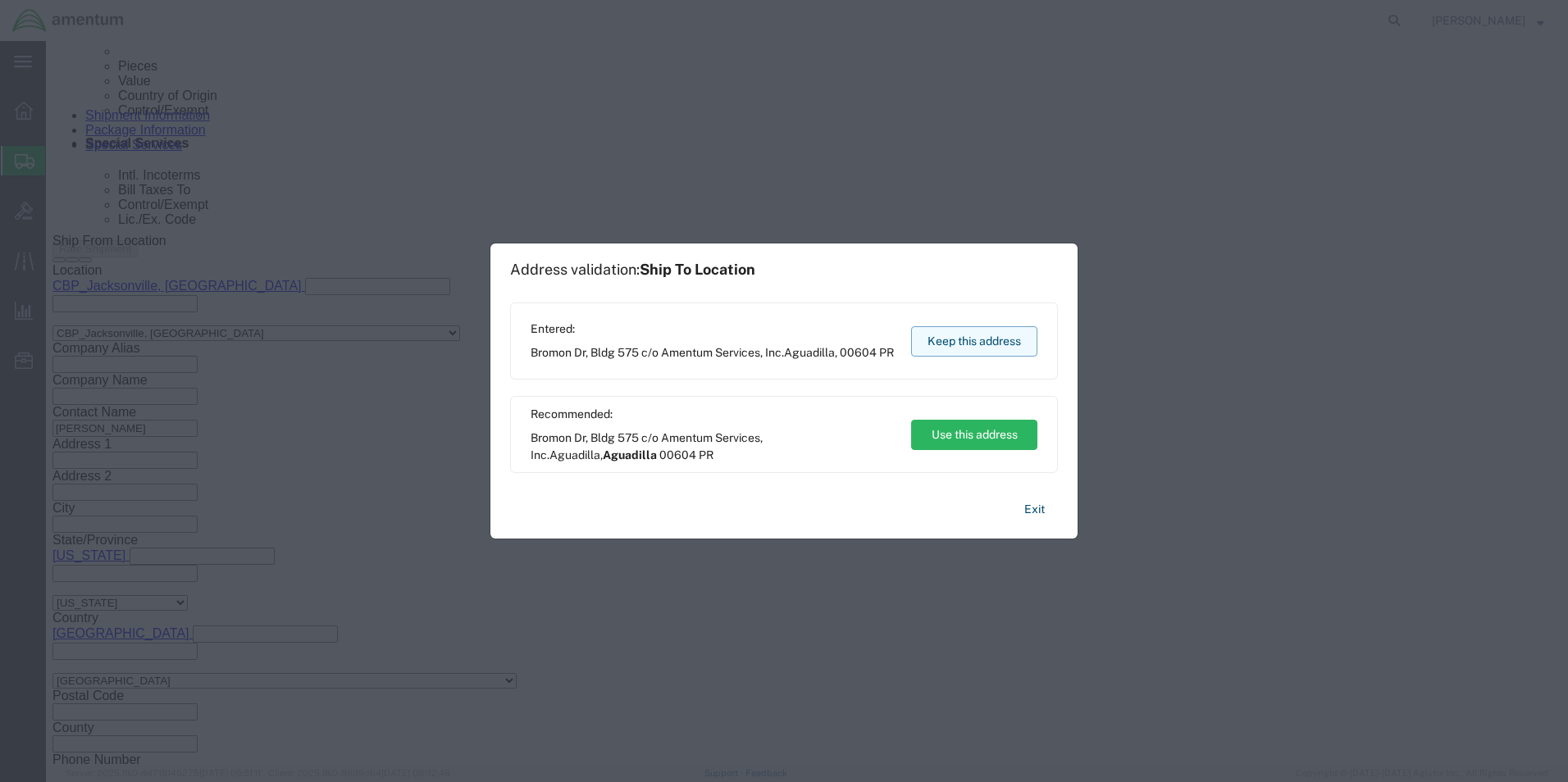
click at [997, 329] on button "Keep this address" at bounding box center [974, 341] width 126 height 30
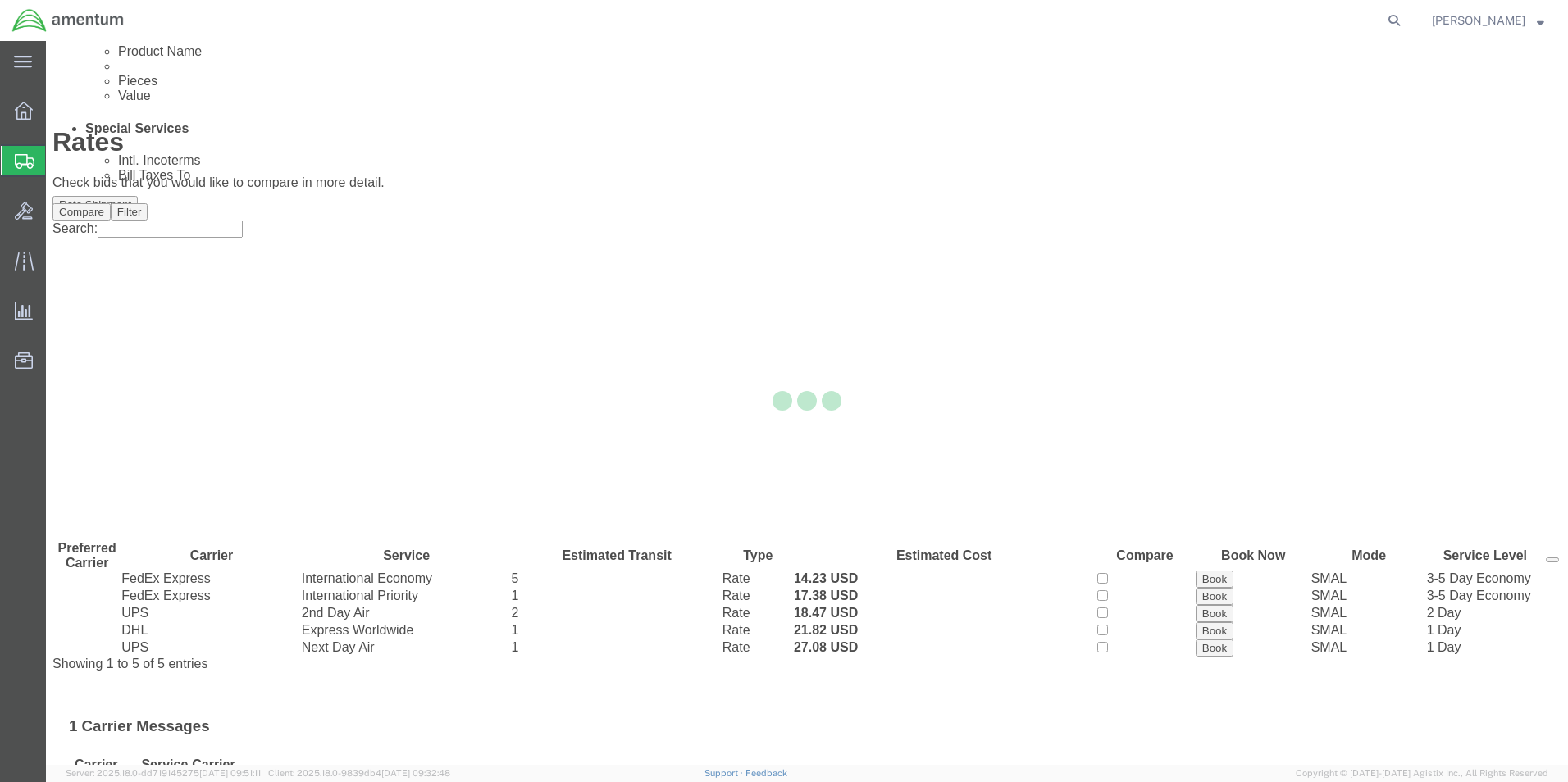
scroll to position [0, 0]
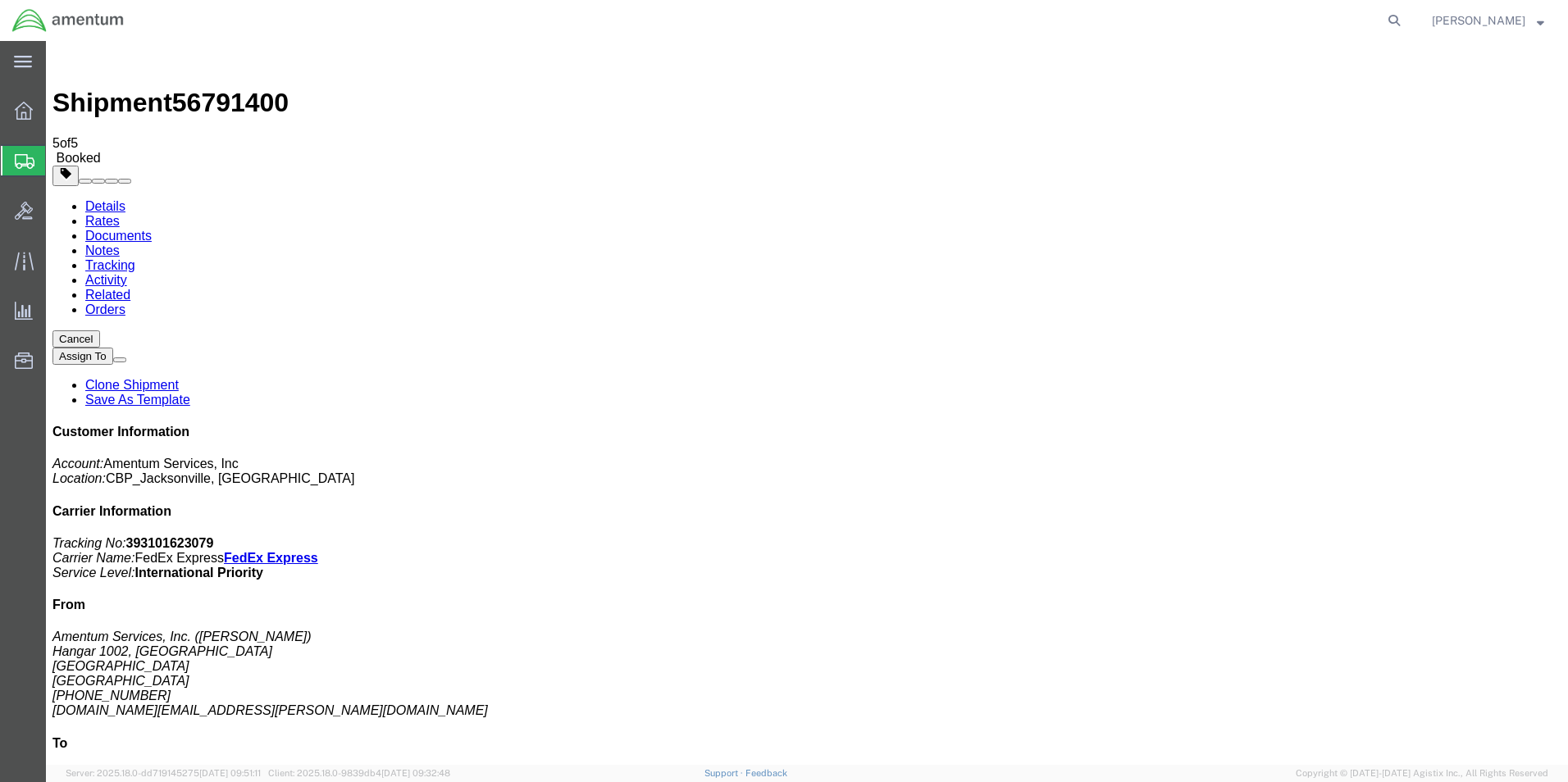
drag, startPoint x: 178, startPoint y: 356, endPoint x: 609, endPoint y: 455, distance: 442.2
drag, startPoint x: 163, startPoint y: 260, endPoint x: 1197, endPoint y: 428, distance: 1047.6
